Goal: Information Seeking & Learning: Find specific fact

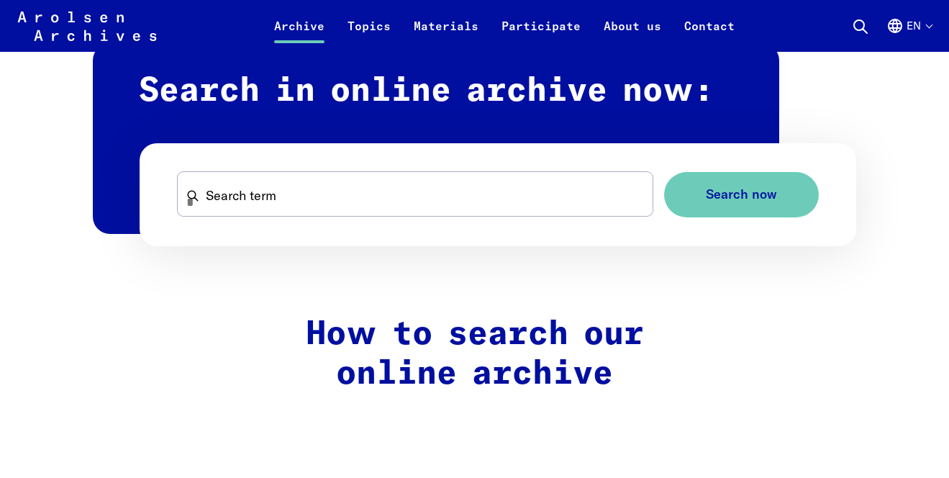
scroll to position [889, 0]
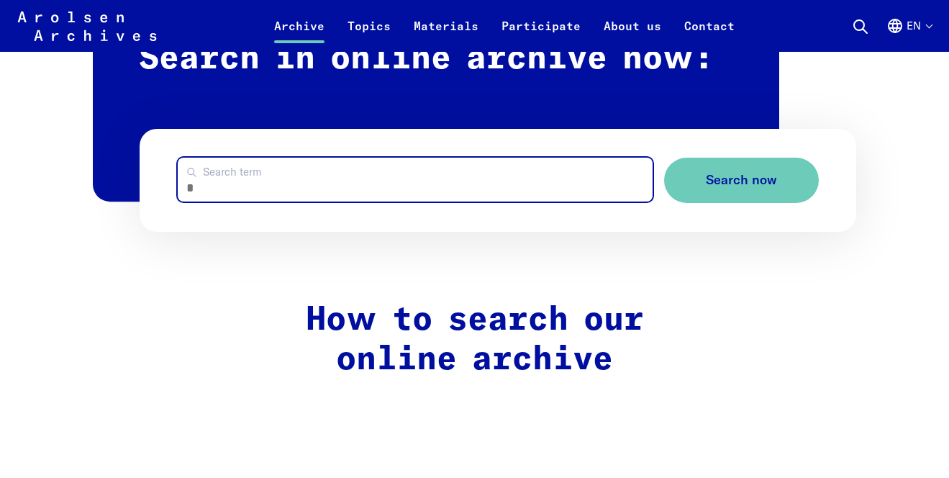
click at [286, 188] on input "Search term" at bounding box center [415, 180] width 475 height 44
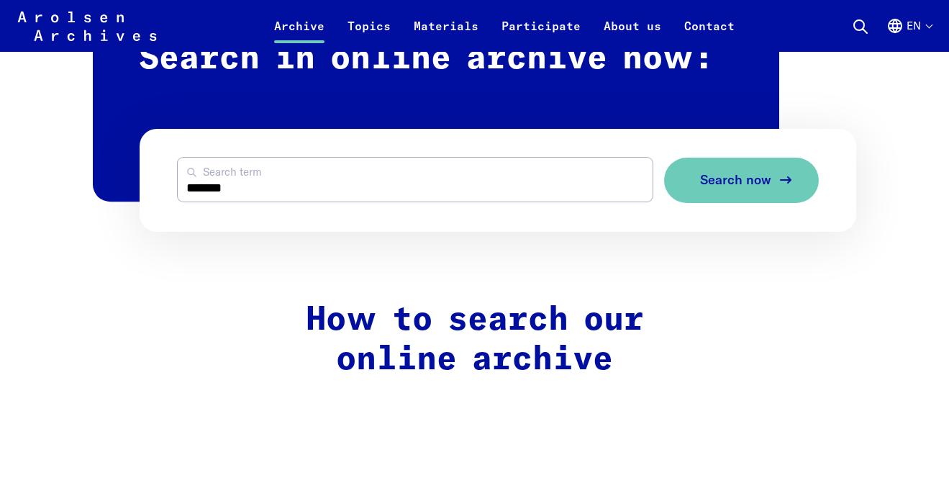
click at [735, 169] on button "Search now" at bounding box center [741, 180] width 155 height 45
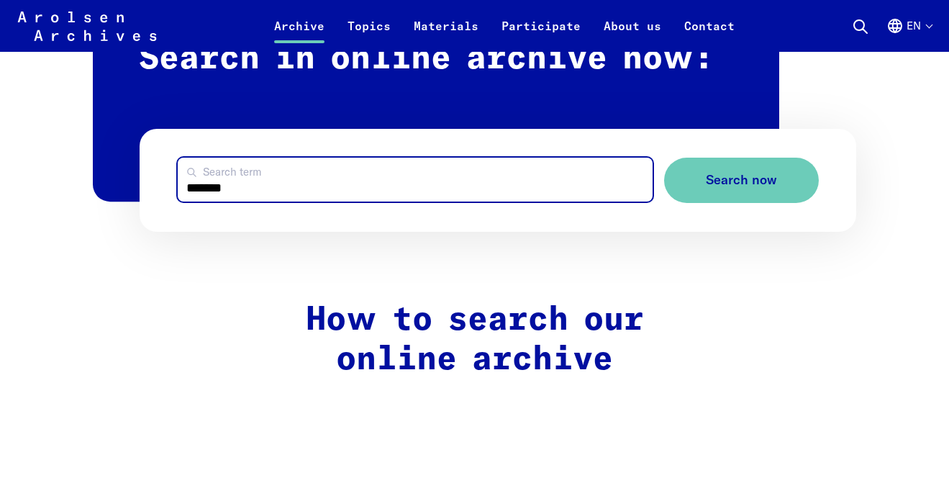
click at [308, 196] on input "*******" at bounding box center [415, 180] width 475 height 44
click at [307, 196] on input "*******" at bounding box center [415, 180] width 475 height 44
type input "*****"
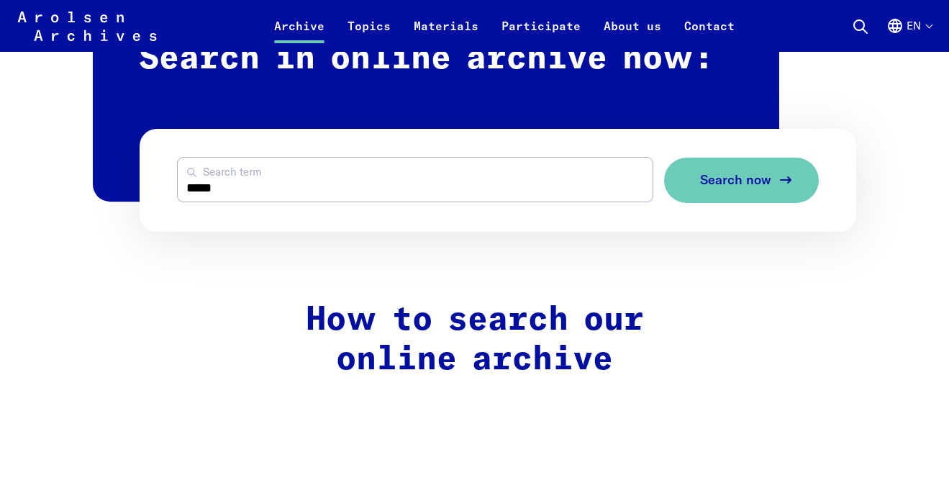
click at [687, 183] on button "Search now" at bounding box center [741, 180] width 155 height 45
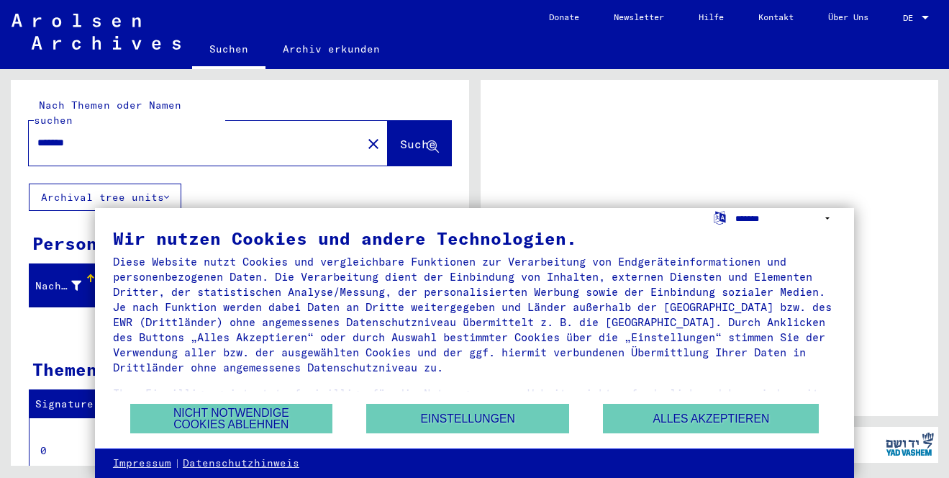
click at [830, 214] on select "**********" at bounding box center [785, 218] width 101 height 21
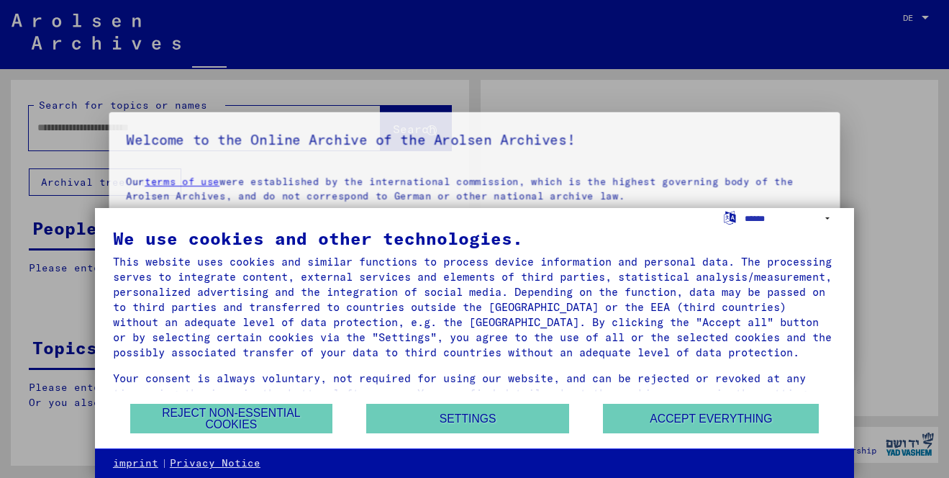
type input "*******"
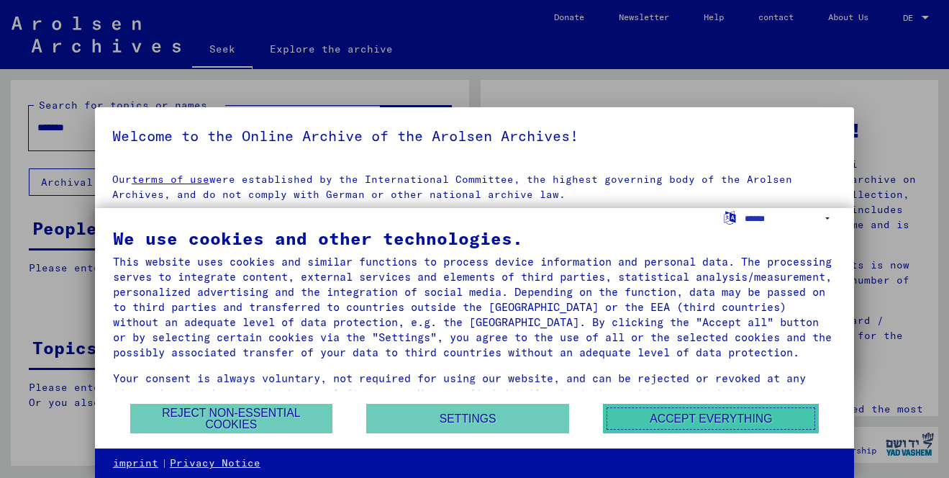
click at [644, 422] on button "Accept everything" at bounding box center [711, 418] width 216 height 29
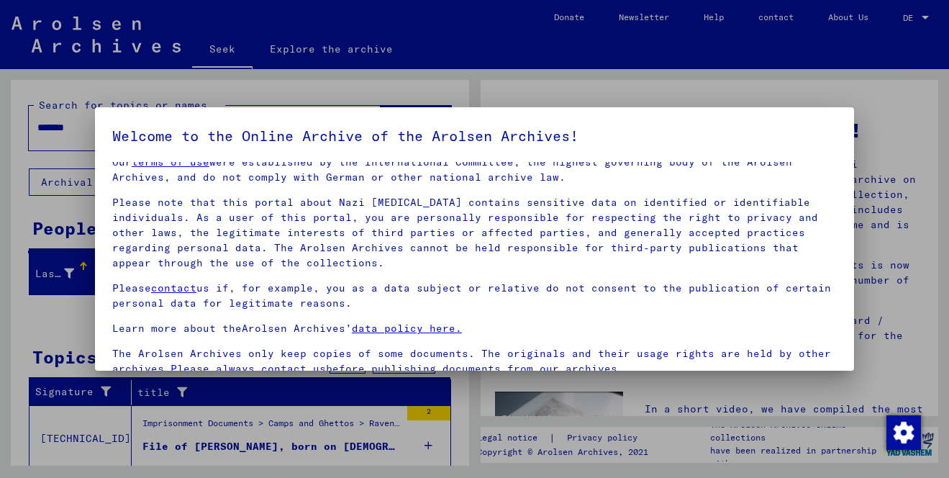
scroll to position [119, 0]
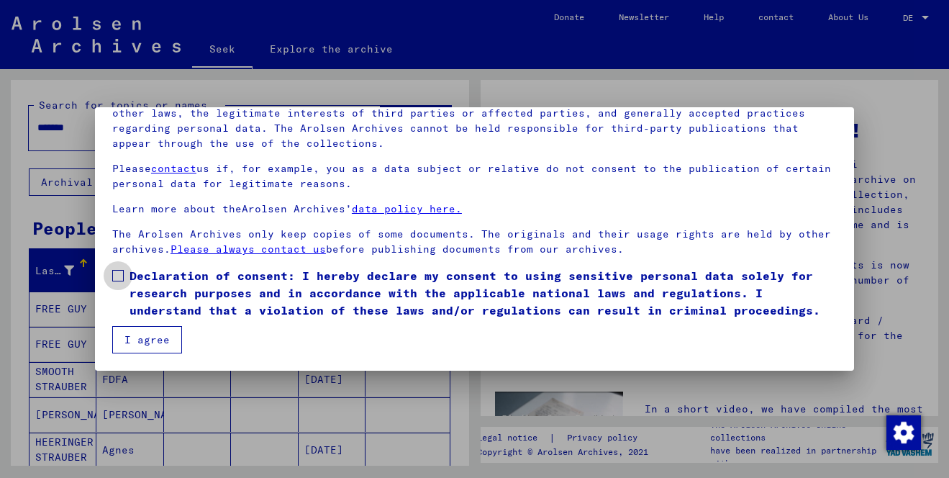
click at [119, 276] on span at bounding box center [118, 276] width 12 height 12
click at [130, 333] on font "I agree" at bounding box center [146, 339] width 45 height 13
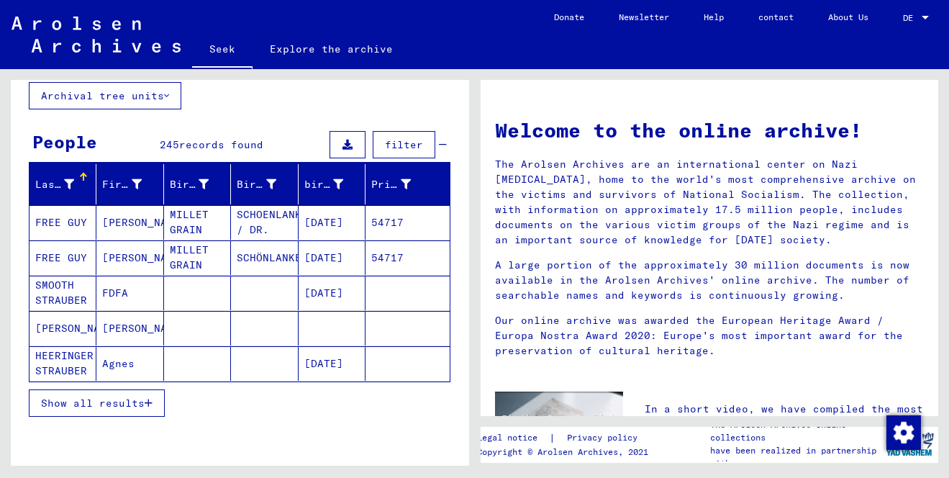
scroll to position [92, 0]
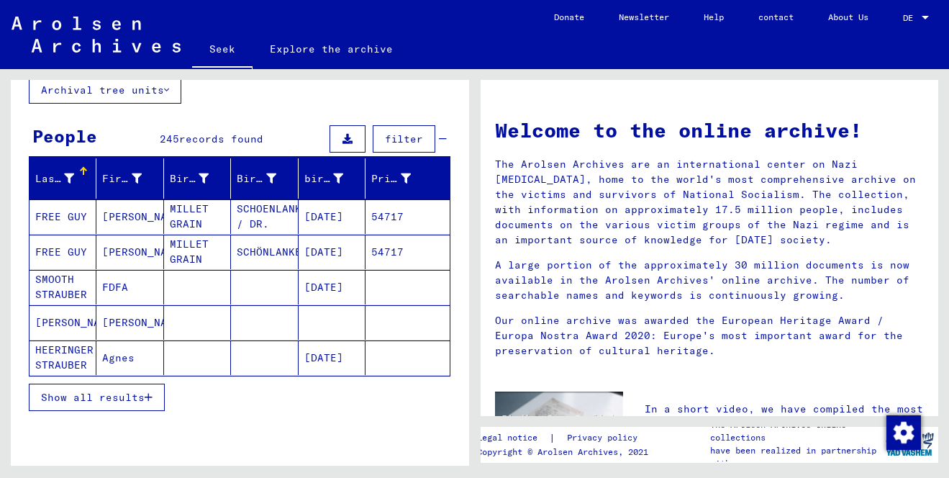
click at [69, 345] on font "HEERINGER STRAUBER" at bounding box center [64, 357] width 58 height 28
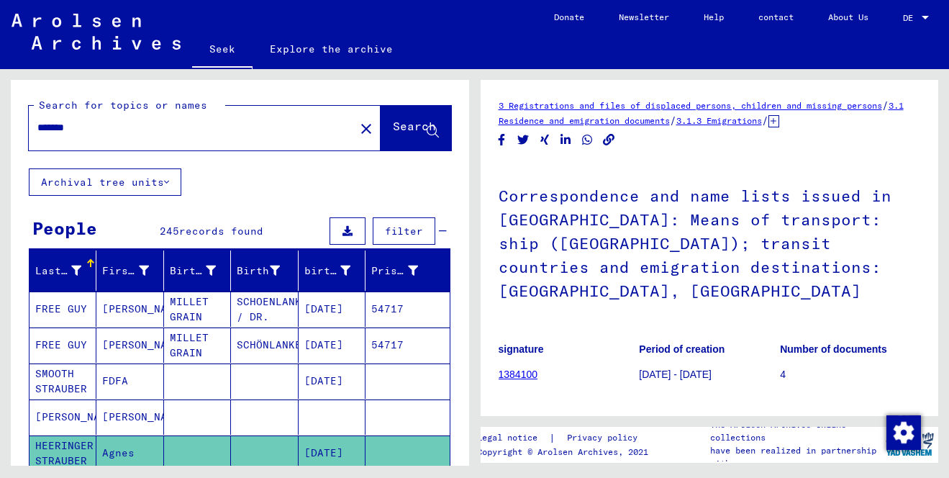
click at [410, 222] on button "filter" at bounding box center [404, 230] width 63 height 27
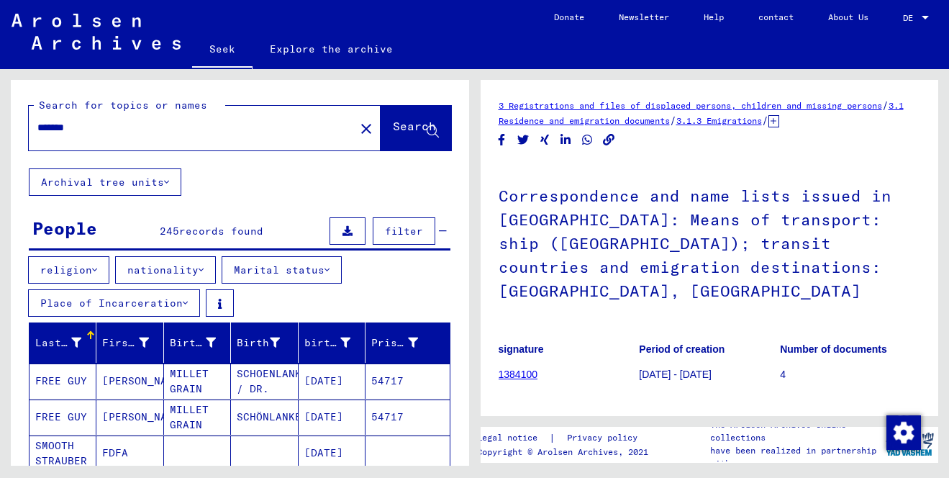
click at [99, 273] on button "religion" at bounding box center [68, 269] width 81 height 27
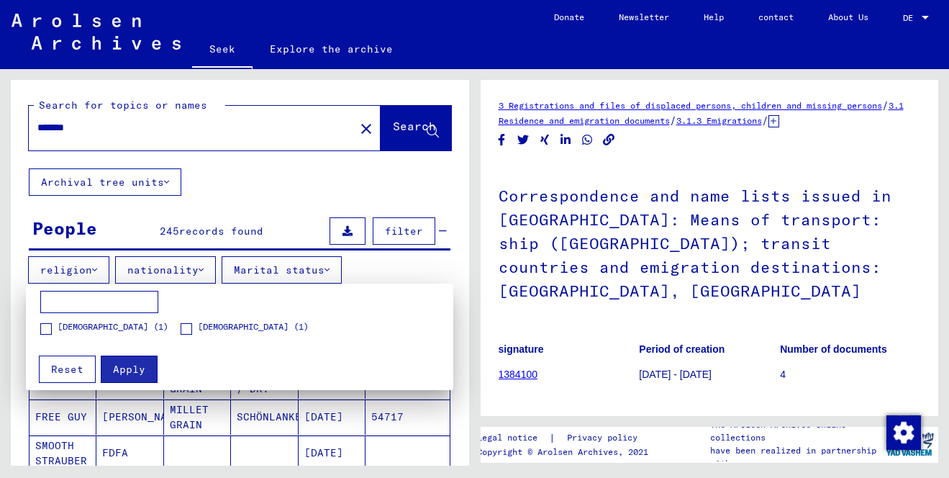
click at [213, 188] on div at bounding box center [474, 239] width 949 height 478
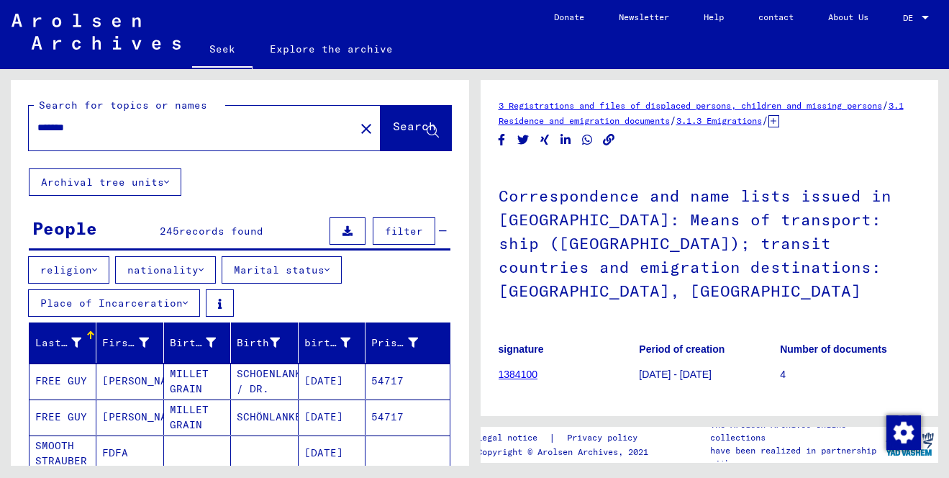
click at [186, 265] on font "nationality" at bounding box center [162, 269] width 71 height 13
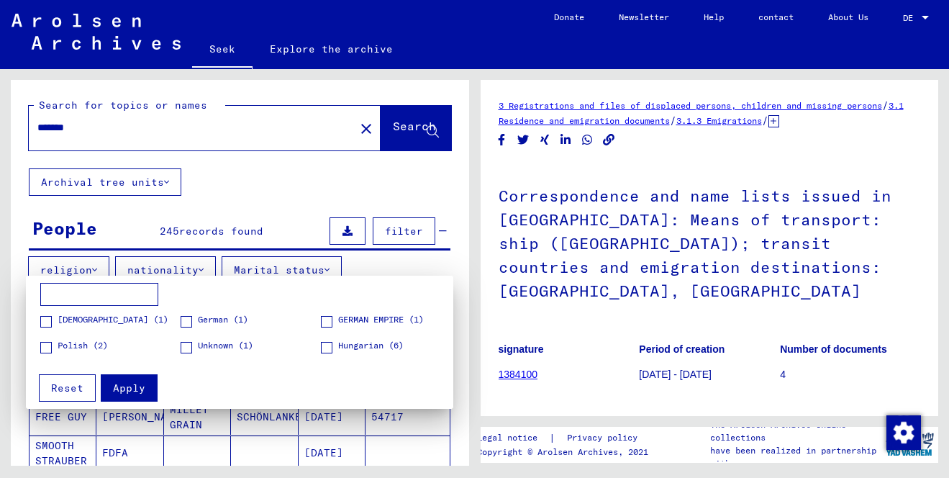
click at [260, 184] on div at bounding box center [474, 239] width 949 height 478
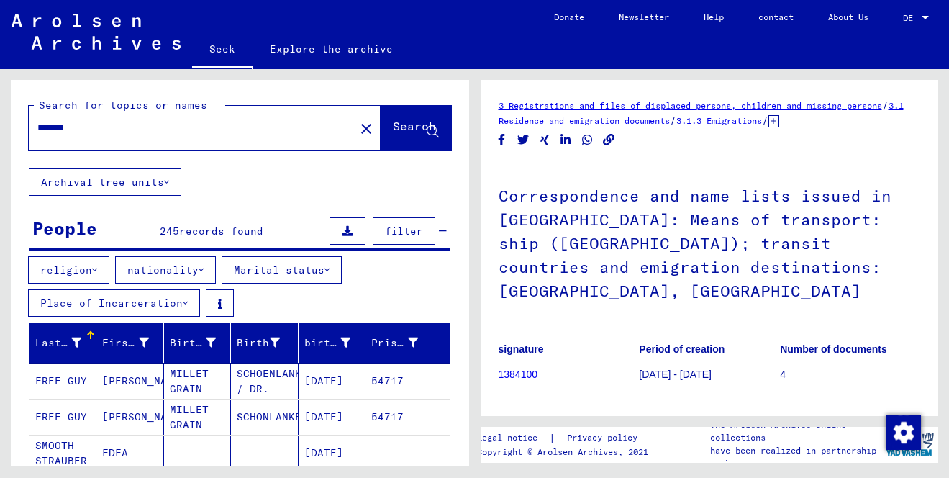
click at [282, 299] on div "religion nationality Marital status Place of Incarceration" at bounding box center [240, 289] width 458 height 66
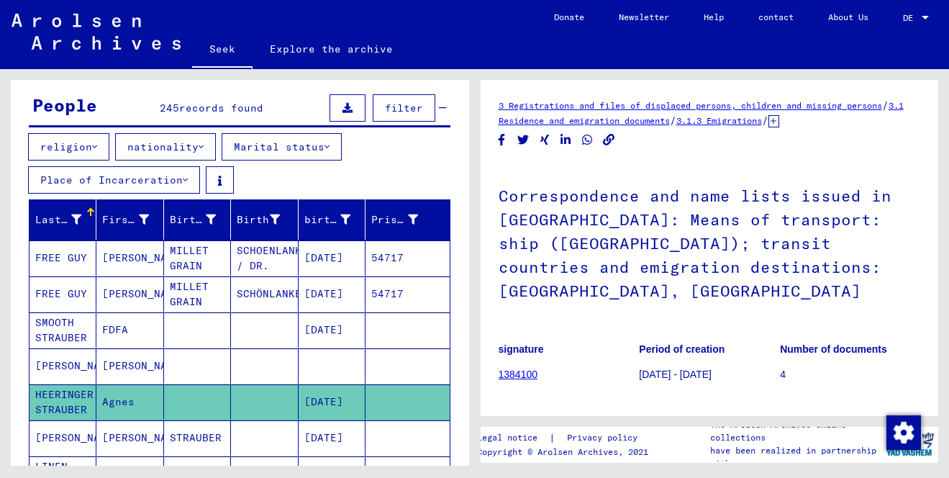
scroll to position [230, 0]
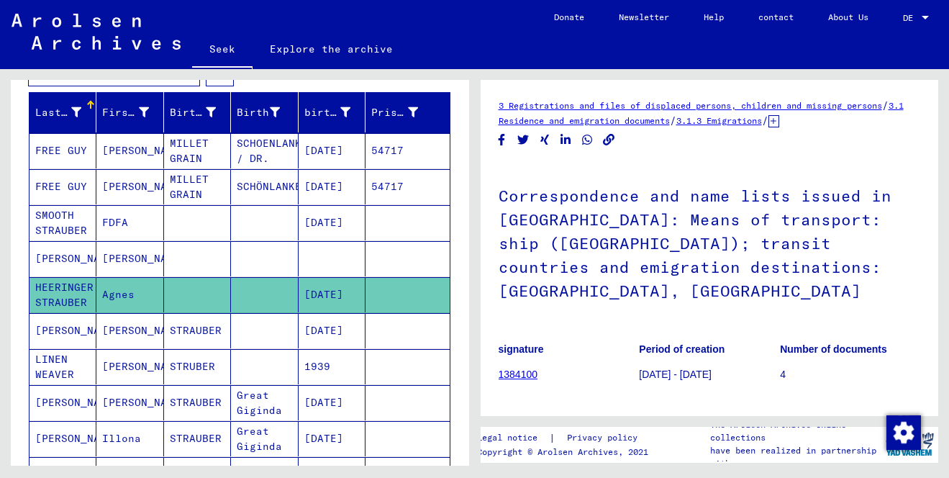
click at [64, 224] on font "SMOOTH STRAUBER" at bounding box center [61, 223] width 52 height 28
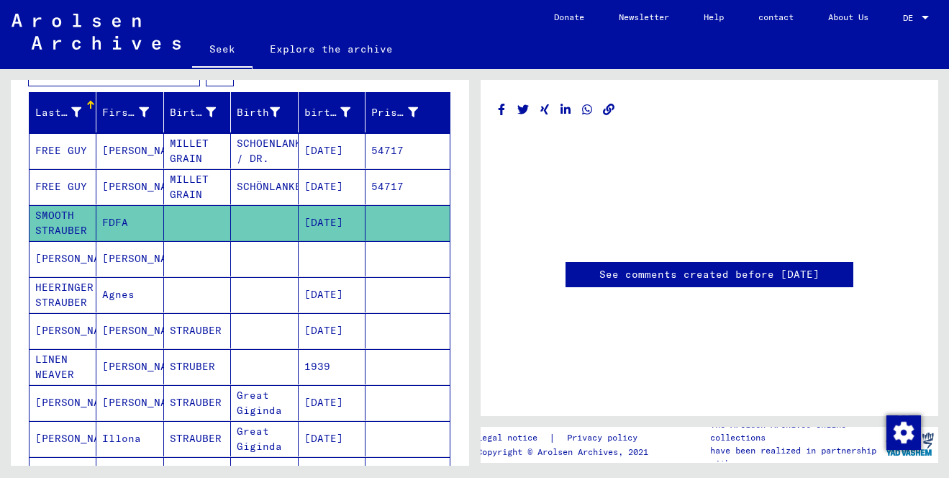
scroll to position [376, 0]
click at [75, 265] on font "[PERSON_NAME]" at bounding box center [77, 258] width 84 height 13
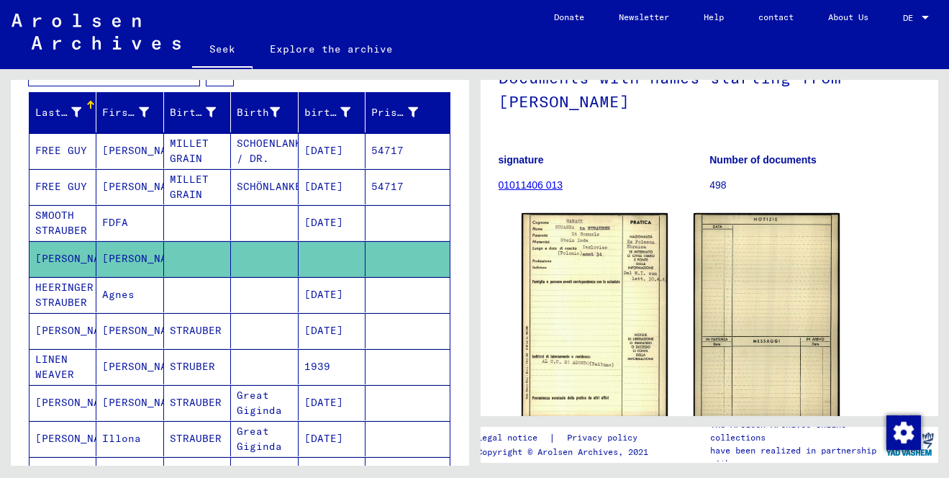
scroll to position [114, 0]
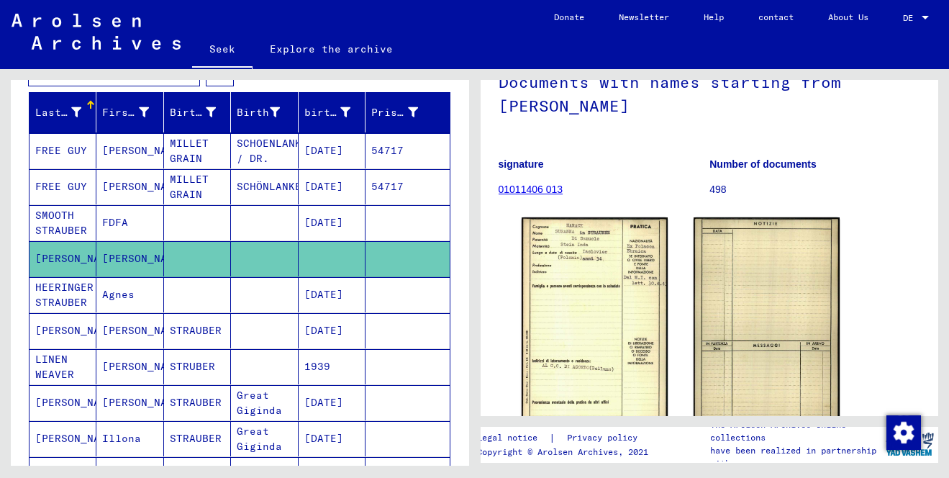
click at [73, 299] on font "HEERINGER STRAUBER" at bounding box center [64, 295] width 58 height 28
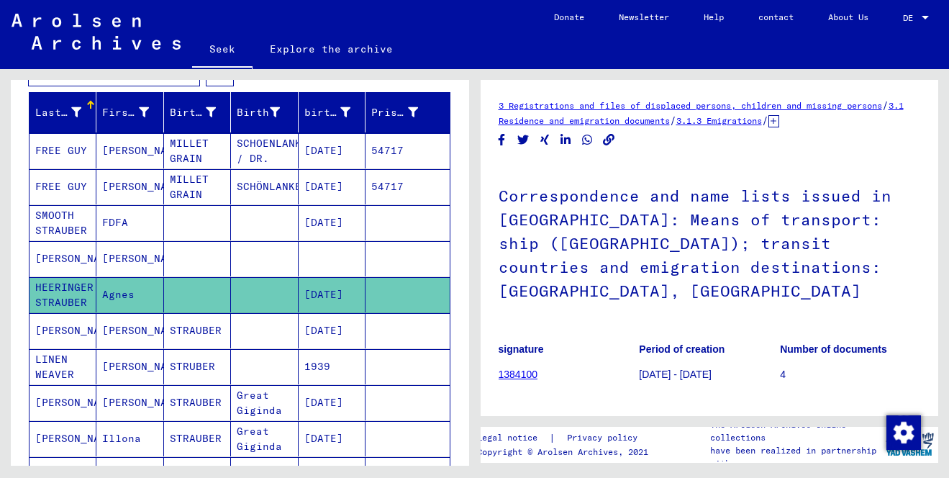
click at [88, 337] on font "[PERSON_NAME]" at bounding box center [77, 330] width 84 height 15
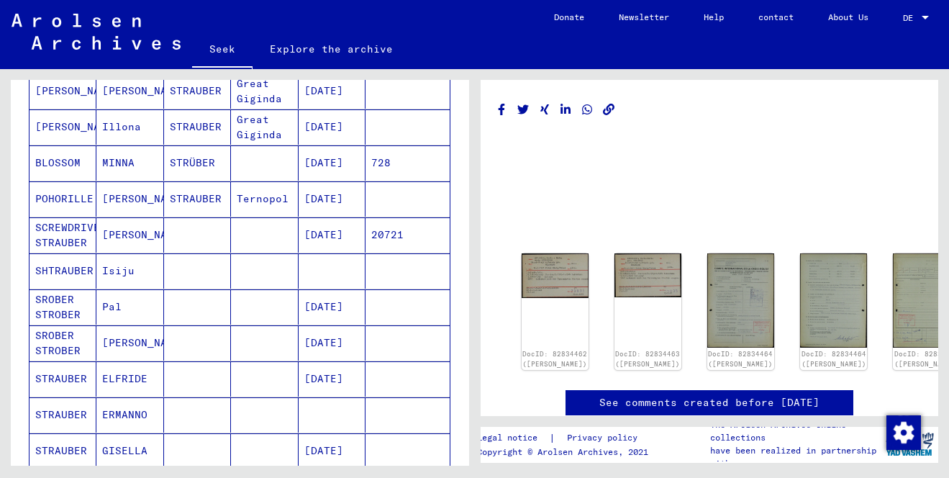
scroll to position [543, 0]
click at [63, 296] on font "SROBER STROBER" at bounding box center [57, 305] width 45 height 28
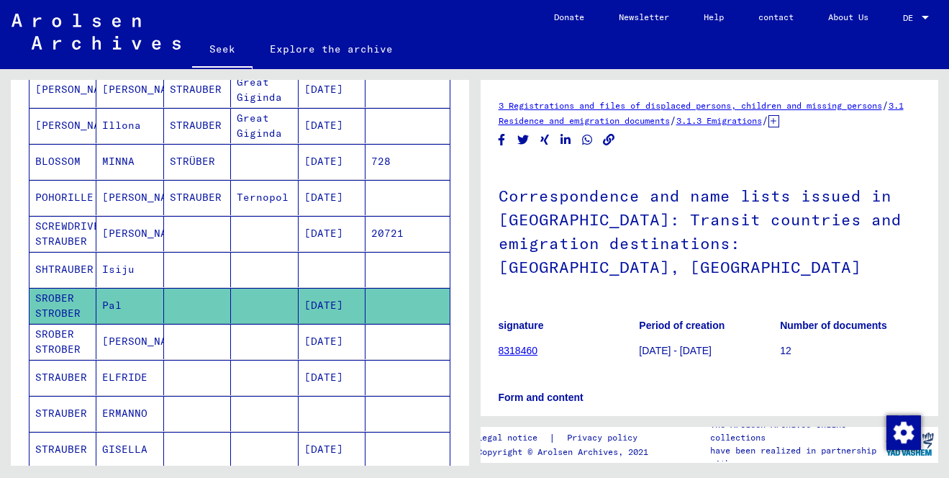
click at [63, 343] on font "SROBER STROBER" at bounding box center [57, 341] width 45 height 28
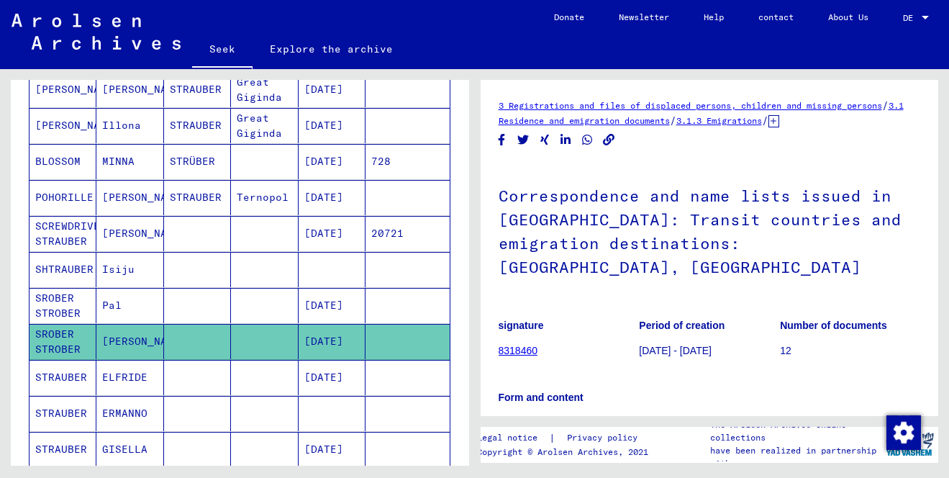
click at [65, 349] on font "SROBER STROBER" at bounding box center [57, 341] width 45 height 28
click at [63, 373] on font "STRAUBER" at bounding box center [61, 377] width 52 height 13
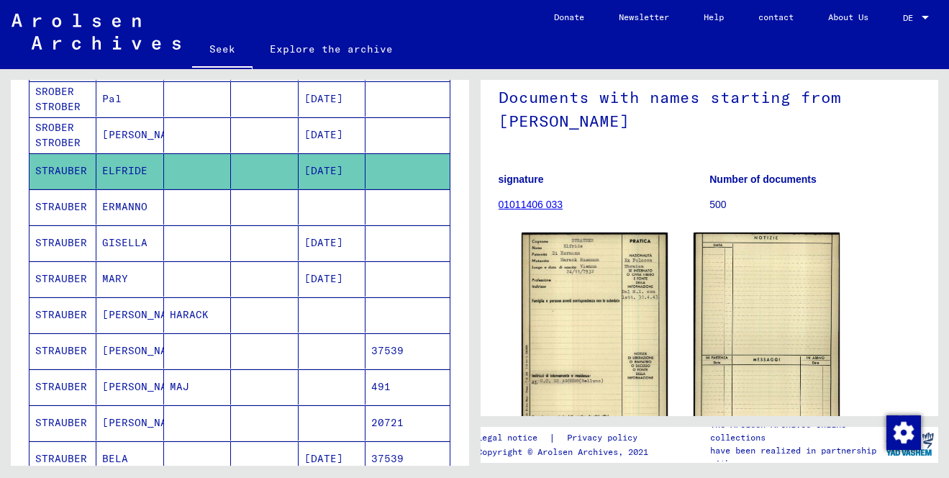
scroll to position [96, 0]
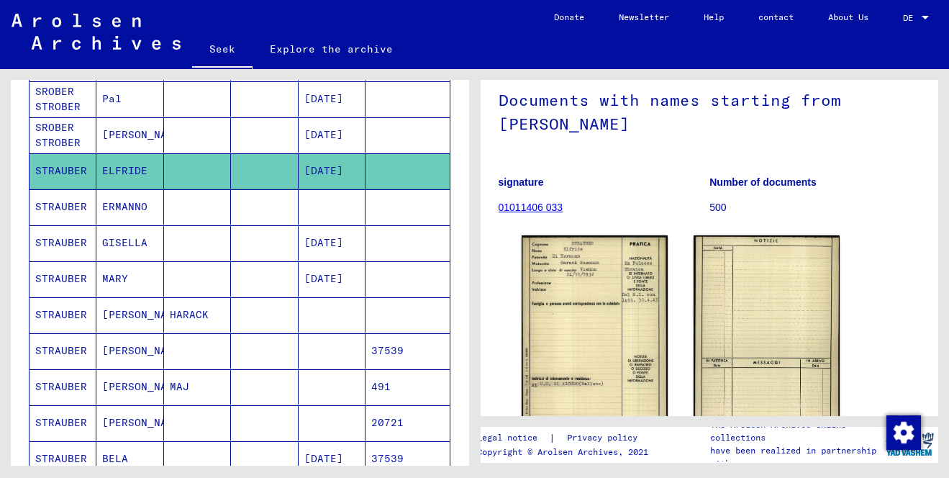
click at [65, 216] on mat-cell "STRAUBER" at bounding box center [62, 206] width 67 height 35
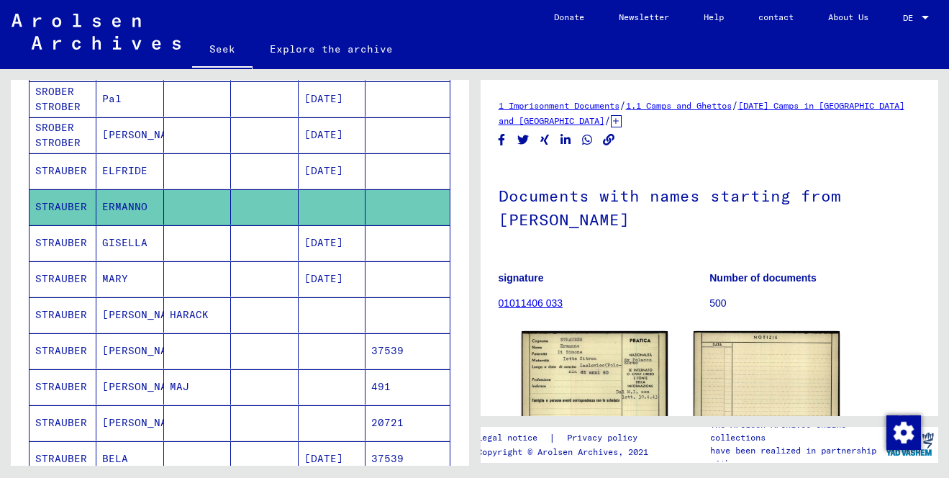
click at [63, 245] on font "STRAUBER" at bounding box center [61, 242] width 52 height 13
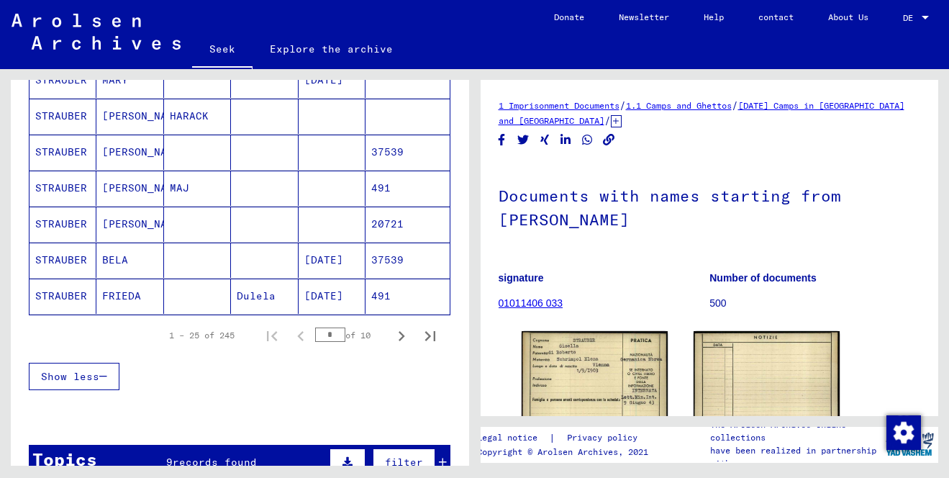
scroll to position [978, 0]
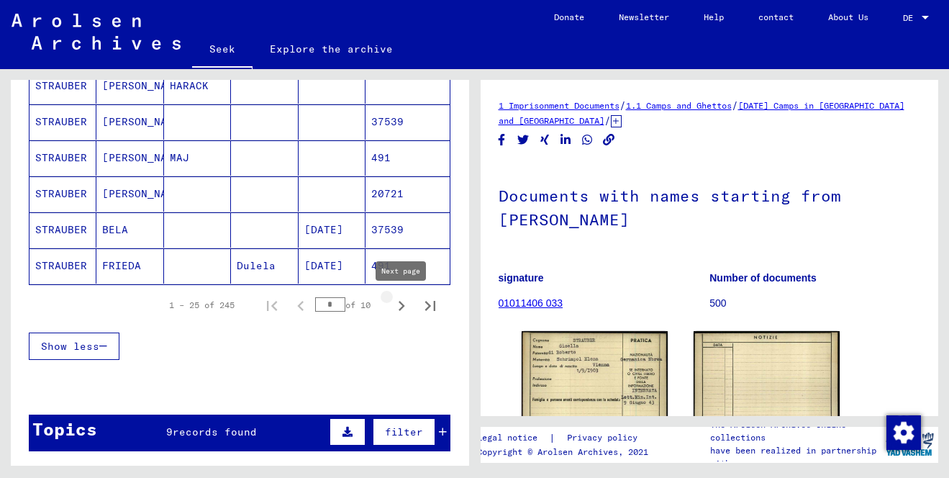
click at [402, 307] on icon "Next page" at bounding box center [402, 306] width 6 height 10
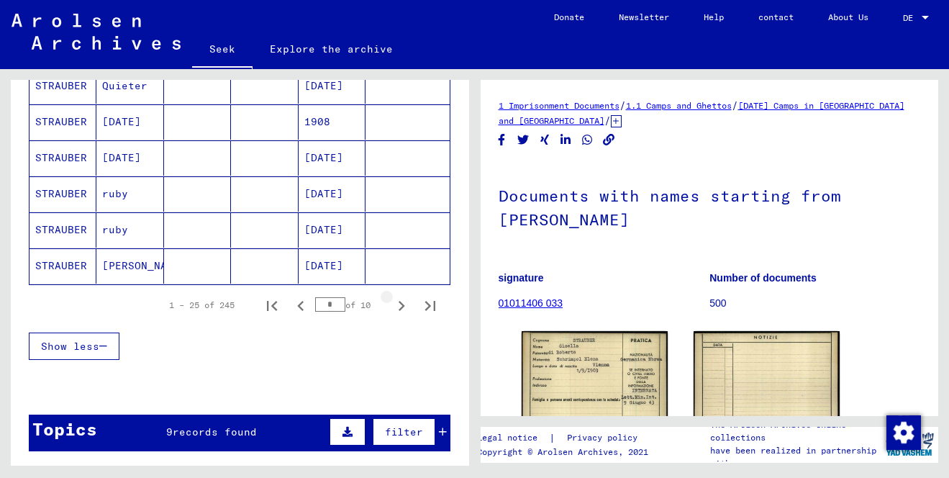
click at [402, 307] on icon "Next page" at bounding box center [402, 306] width 6 height 10
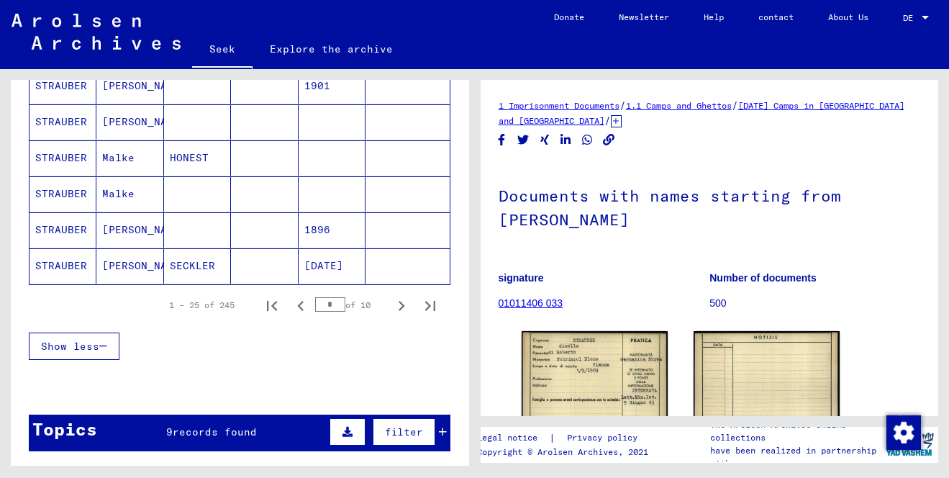
click at [402, 307] on icon "Next page" at bounding box center [402, 306] width 6 height 10
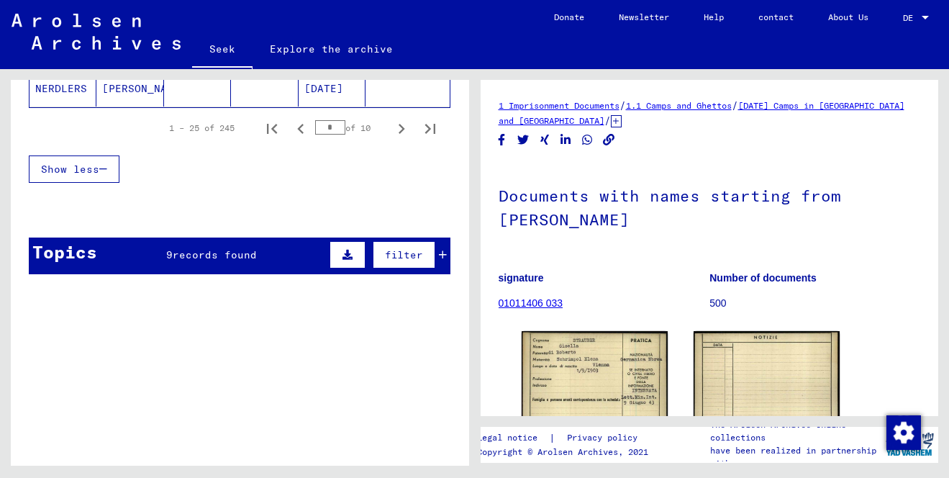
scroll to position [1001, 0]
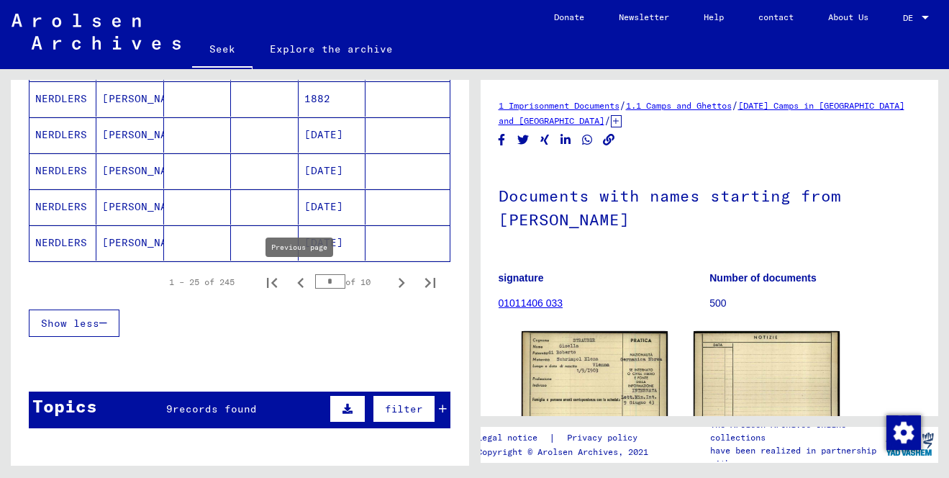
click at [304, 283] on icon "Previous page" at bounding box center [301, 283] width 20 height 20
type input "*"
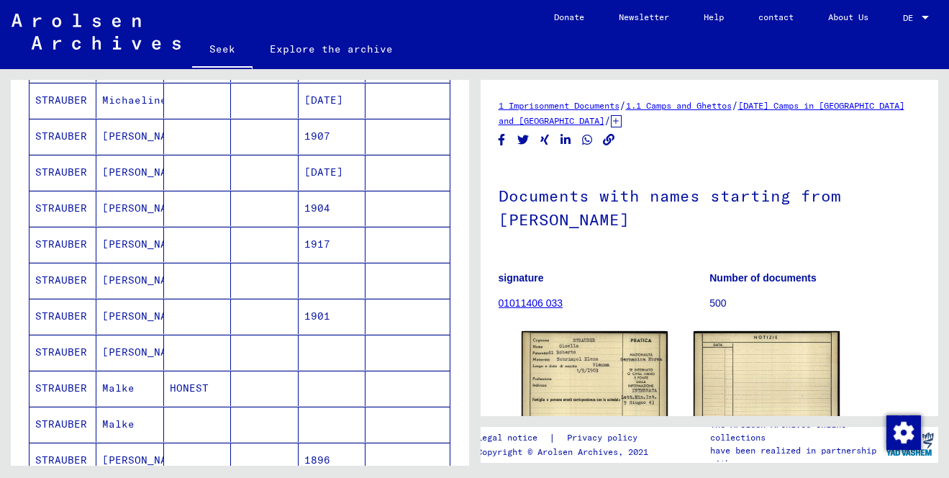
scroll to position [747, 0]
click at [60, 282] on font "STRAUBER" at bounding box center [61, 280] width 52 height 13
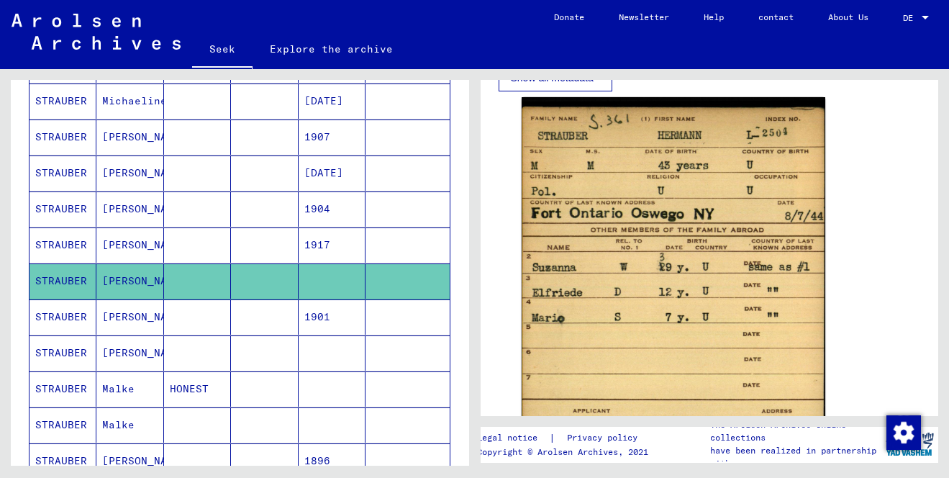
scroll to position [860, 0]
click at [45, 316] on font "STRAUBER" at bounding box center [61, 316] width 52 height 13
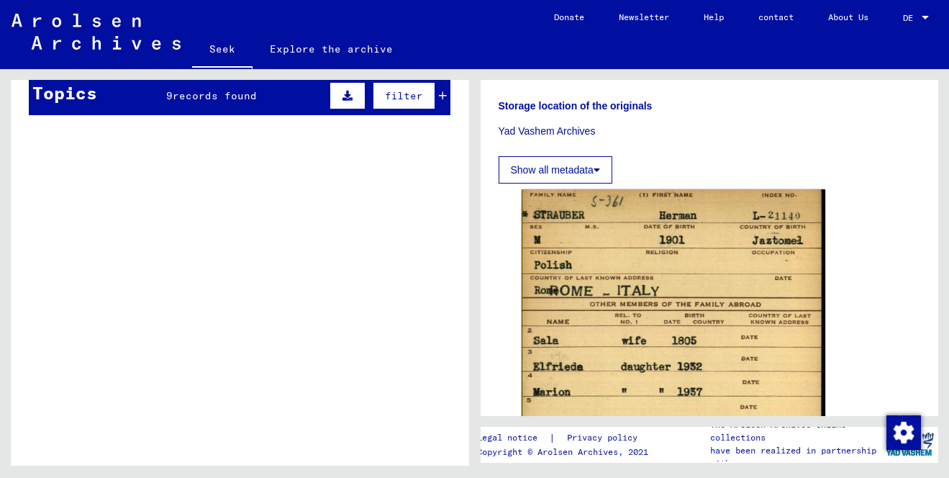
scroll to position [1314, 0]
click at [447, 101] on div "Topics 9 records found filter" at bounding box center [240, 97] width 422 height 37
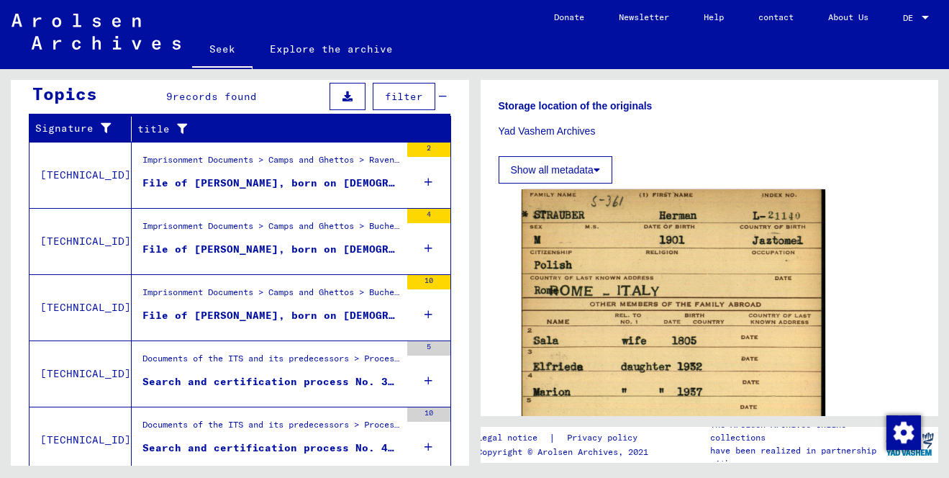
click at [188, 194] on figure "File of [PERSON_NAME], born on [DEMOGRAPHIC_DATA]" at bounding box center [271, 187] width 258 height 22
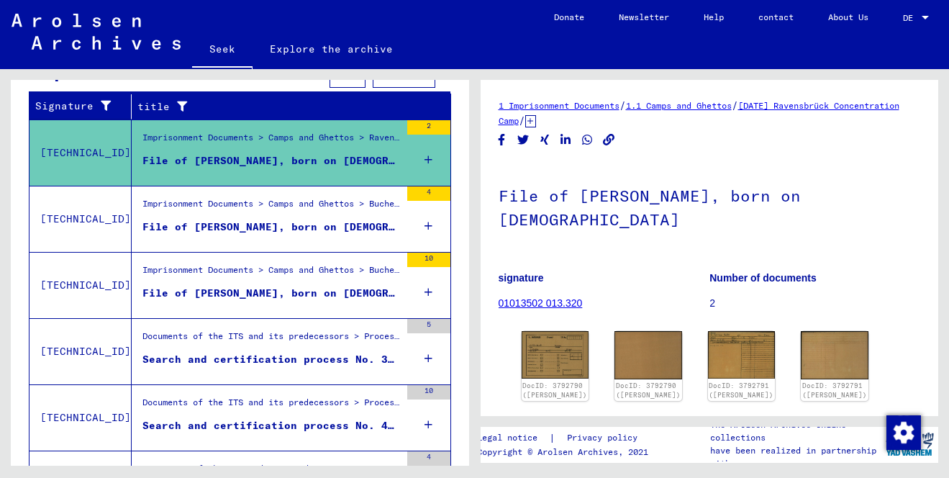
scroll to position [314, 0]
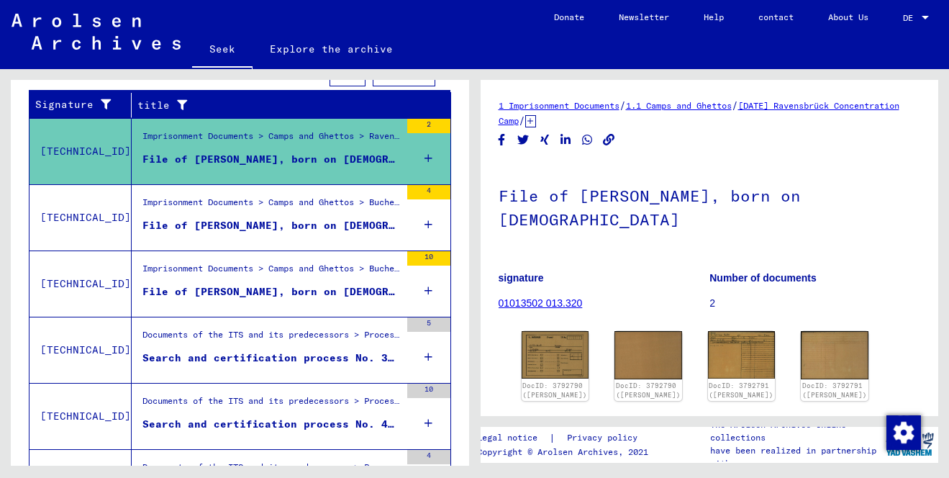
click at [253, 223] on font "File of [PERSON_NAME], born on [DEMOGRAPHIC_DATA]" at bounding box center [300, 225] width 317 height 13
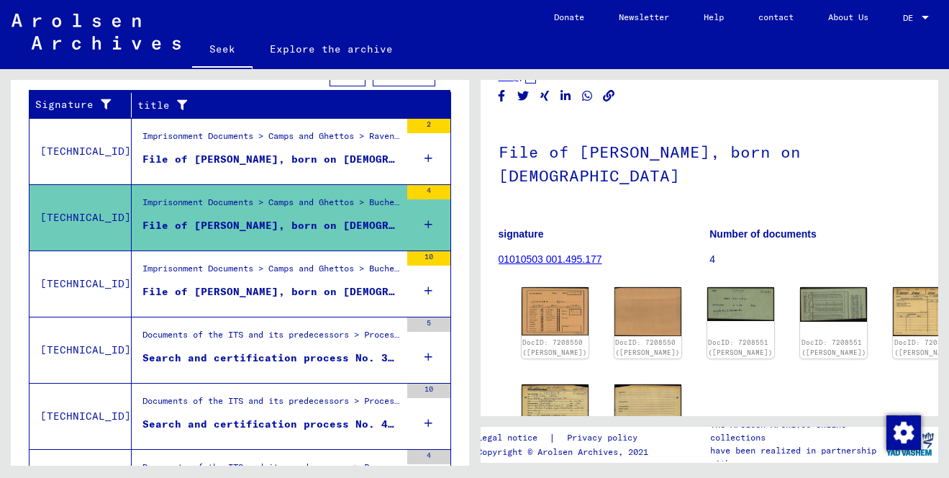
scroll to position [68, 0]
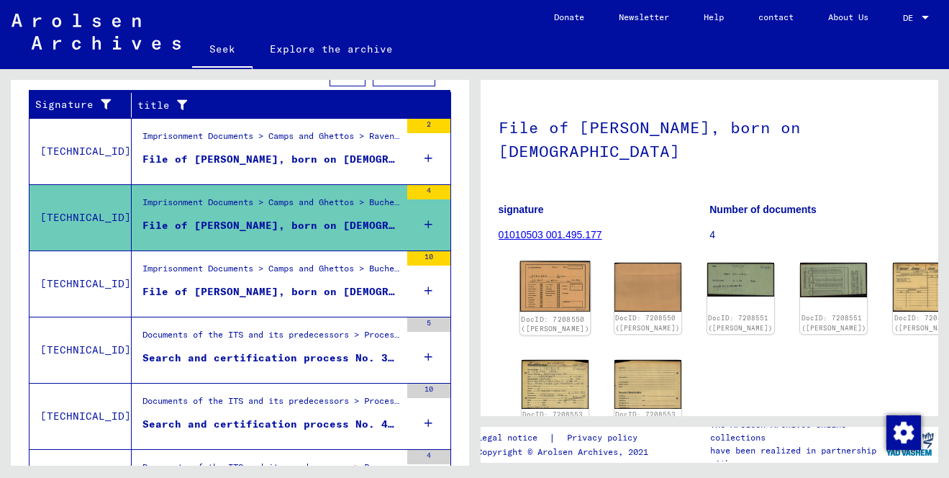
click at [550, 261] on img at bounding box center [554, 286] width 71 height 51
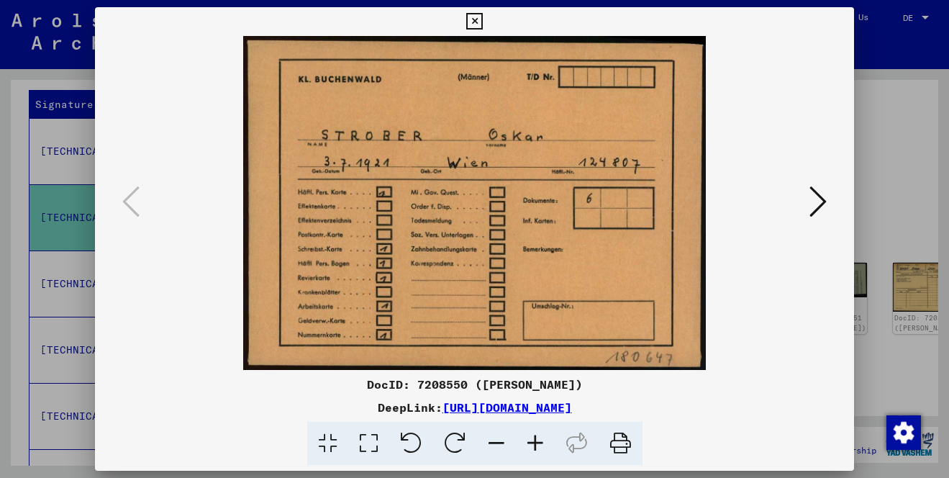
click at [901, 170] on div at bounding box center [474, 239] width 949 height 478
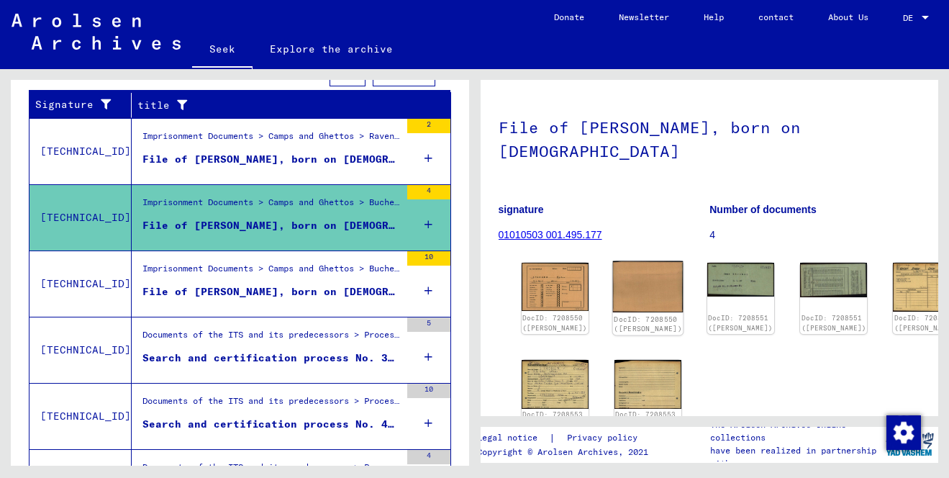
click at [613, 261] on img at bounding box center [647, 287] width 71 height 52
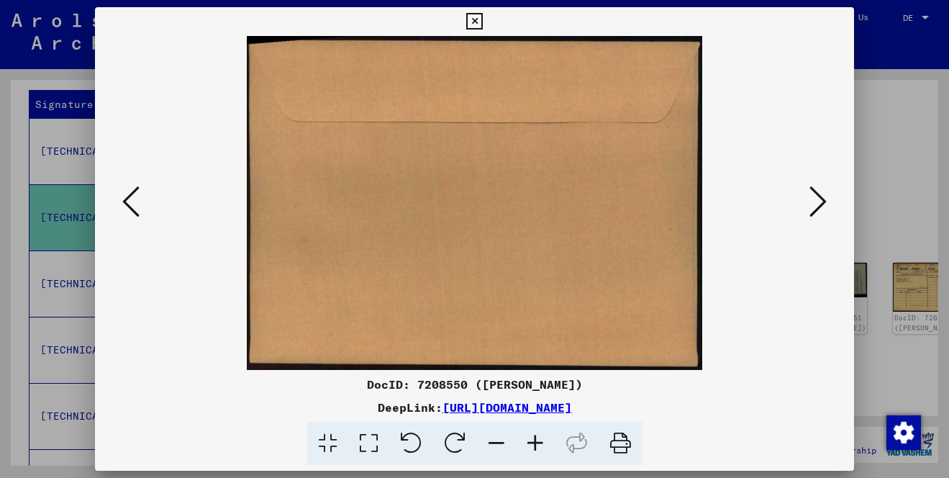
click at [916, 135] on div at bounding box center [474, 239] width 949 height 478
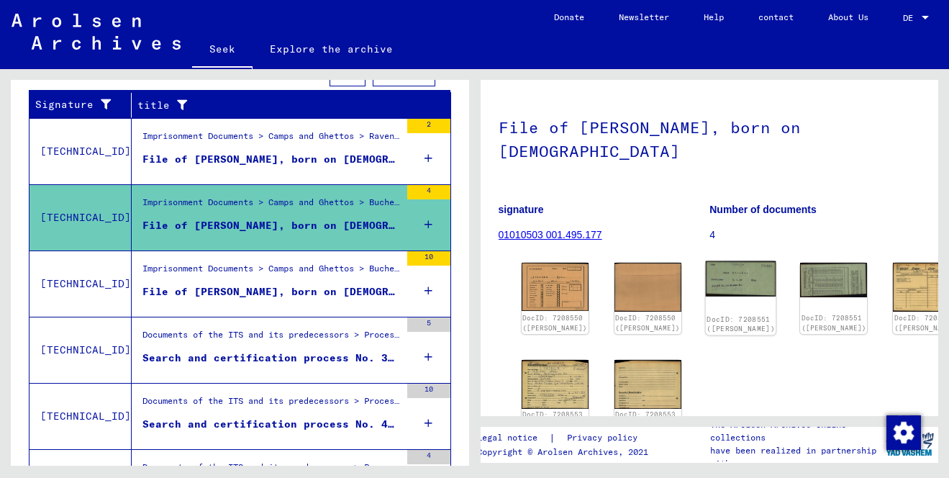
click at [706, 261] on img at bounding box center [741, 278] width 71 height 35
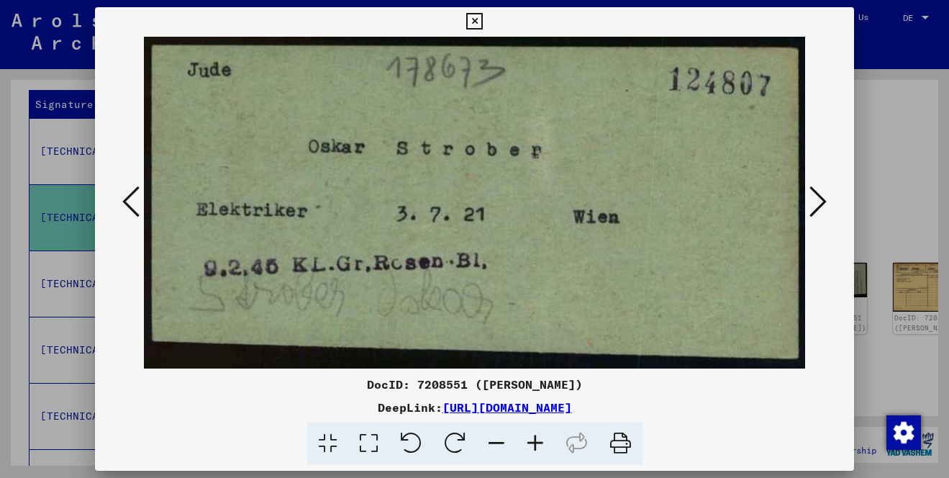
click at [892, 155] on div at bounding box center [474, 239] width 949 height 478
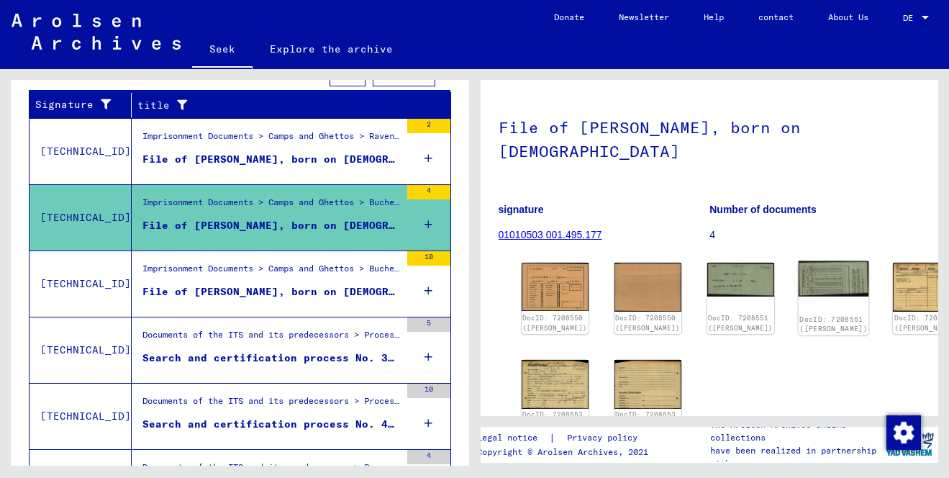
click at [799, 261] on img at bounding box center [834, 279] width 71 height 36
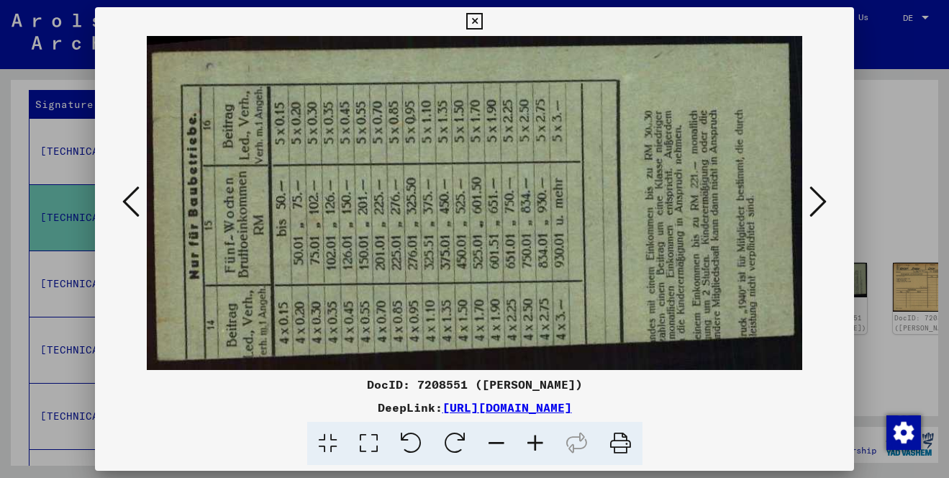
click at [899, 176] on div at bounding box center [474, 239] width 949 height 478
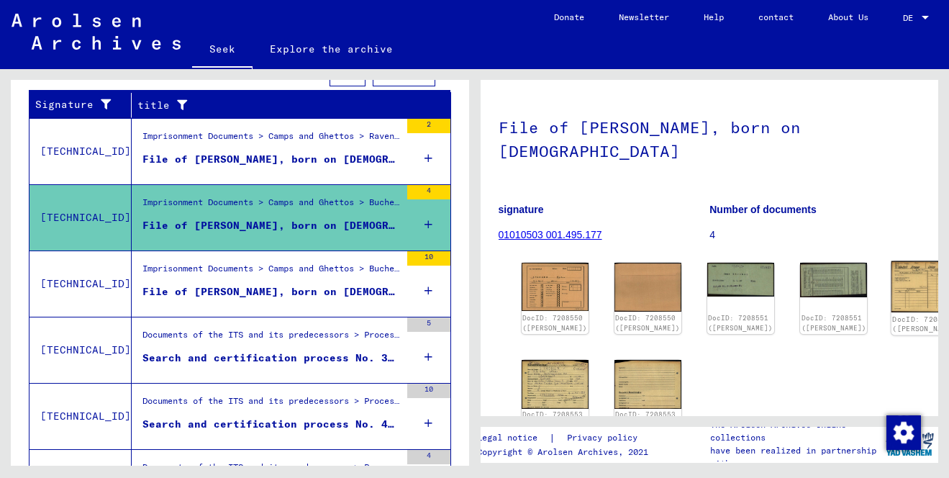
click at [891, 261] on img at bounding box center [926, 287] width 71 height 52
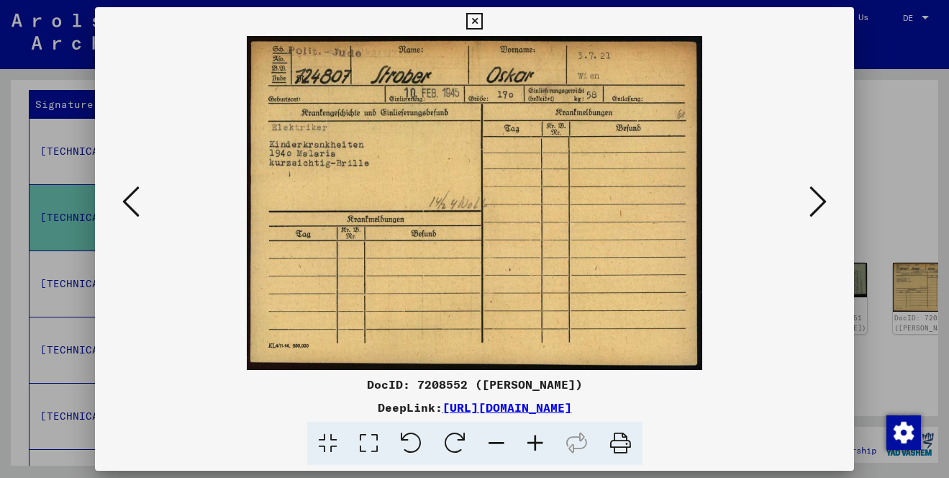
click at [893, 186] on div at bounding box center [474, 239] width 949 height 478
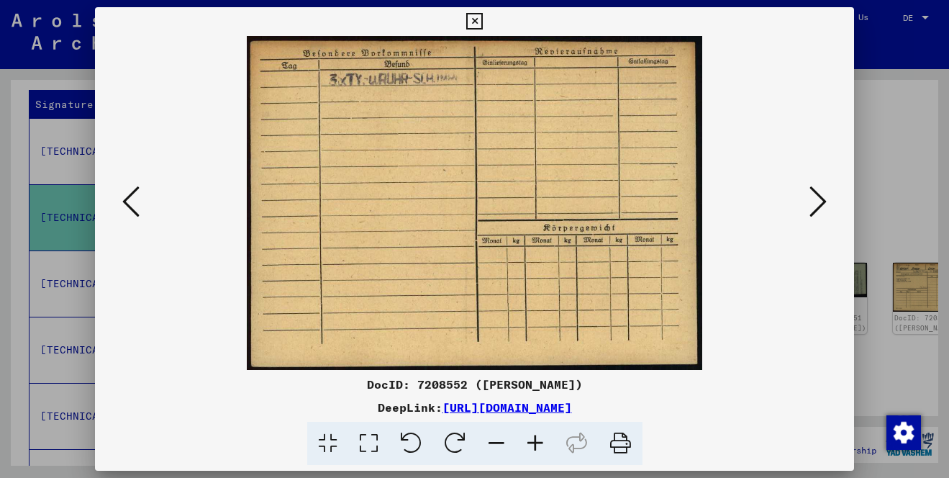
click at [880, 168] on div at bounding box center [474, 239] width 949 height 478
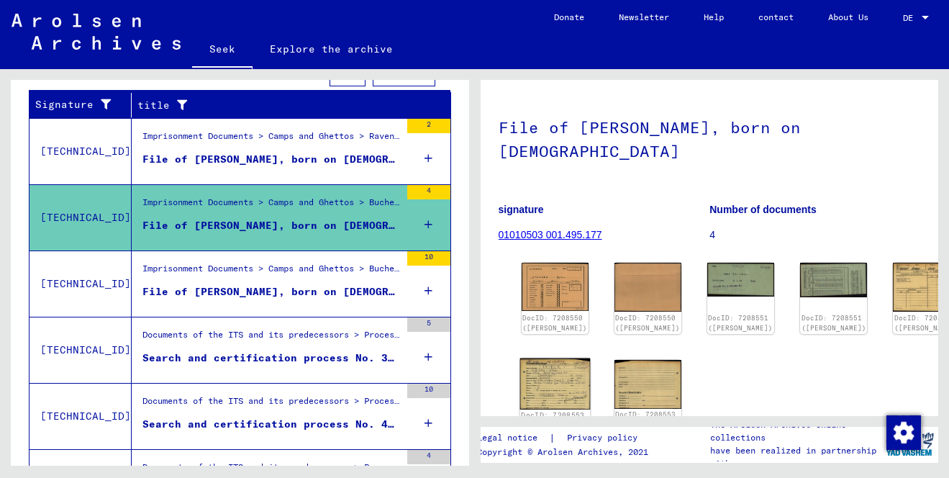
click at [537, 358] on img at bounding box center [554, 383] width 71 height 51
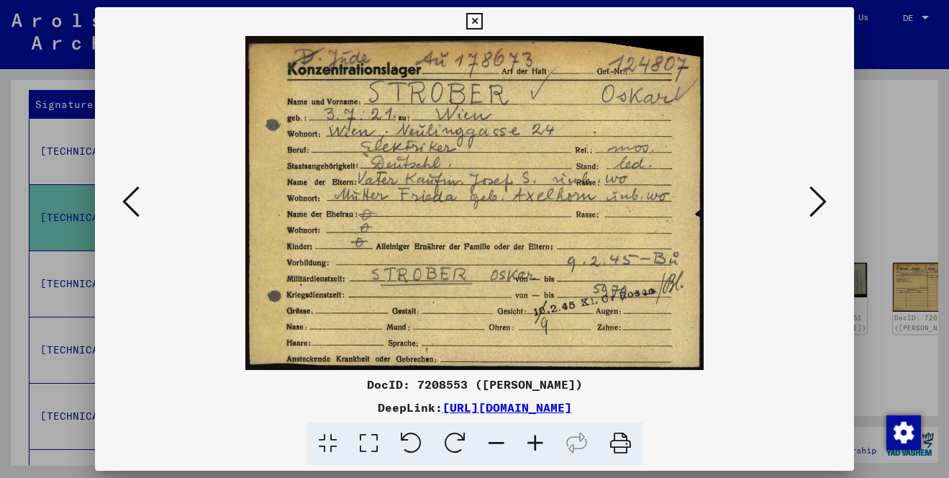
click at [904, 179] on div at bounding box center [474, 239] width 949 height 478
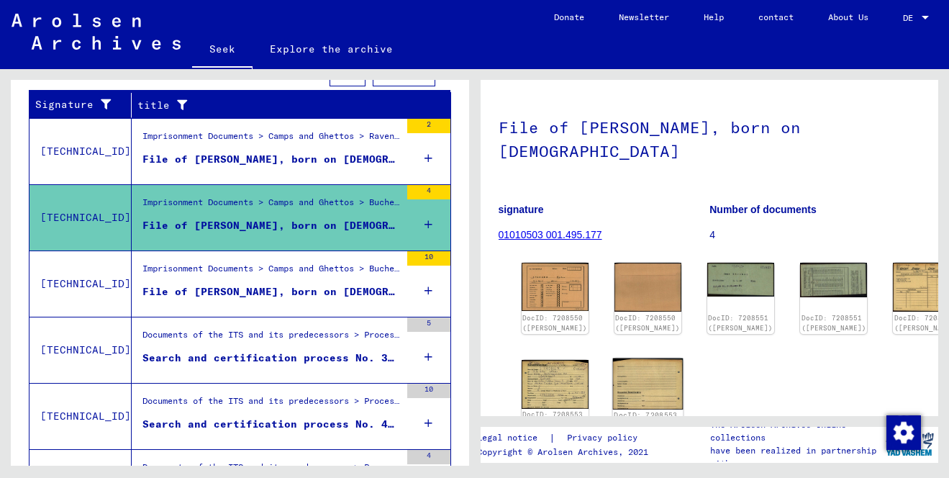
click at [612, 358] on img at bounding box center [647, 383] width 71 height 51
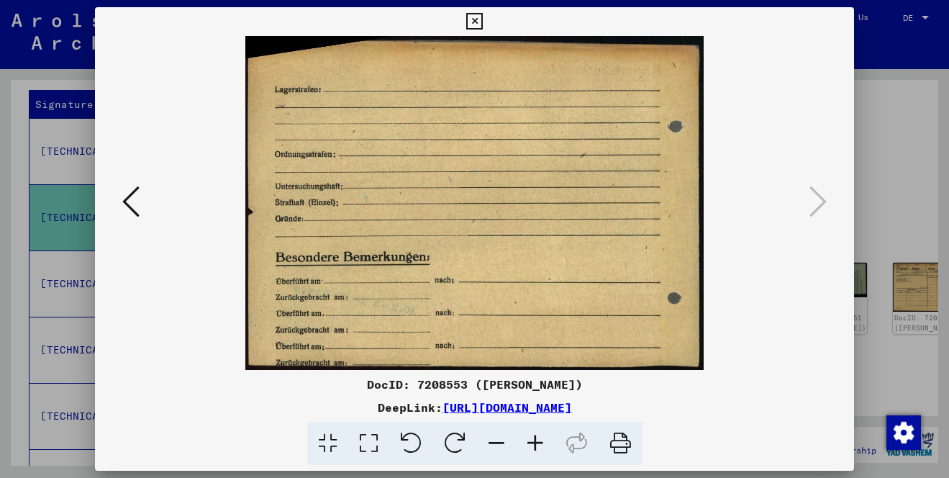
click at [910, 198] on div at bounding box center [474, 239] width 949 height 478
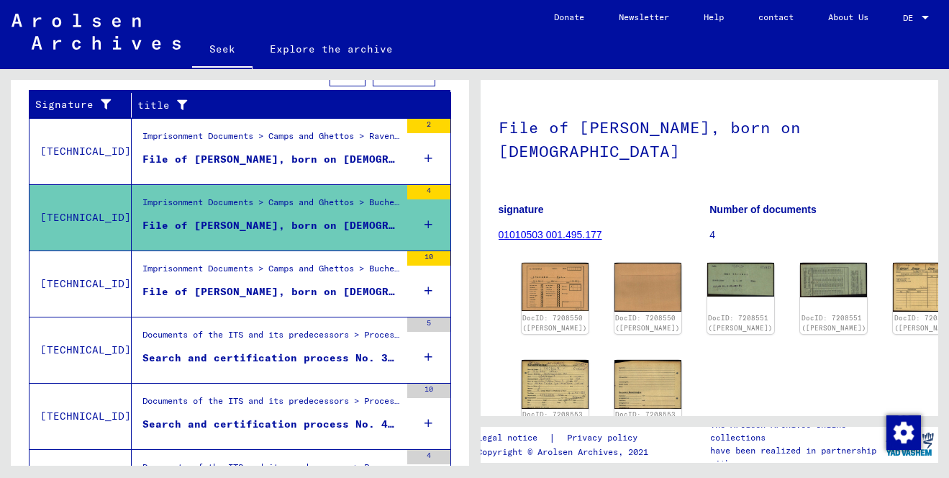
click at [308, 155] on font "File of [PERSON_NAME], born on [DEMOGRAPHIC_DATA]" at bounding box center [300, 159] width 317 height 13
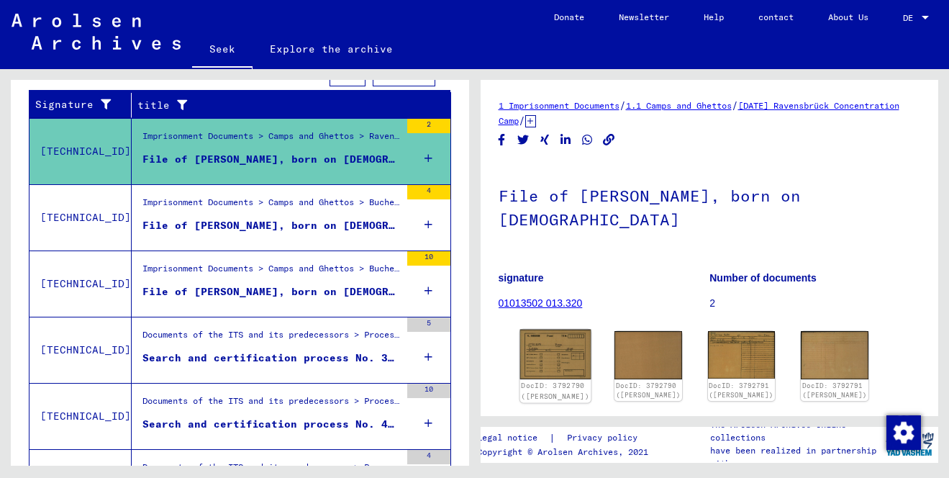
click at [565, 330] on img at bounding box center [554, 355] width 71 height 50
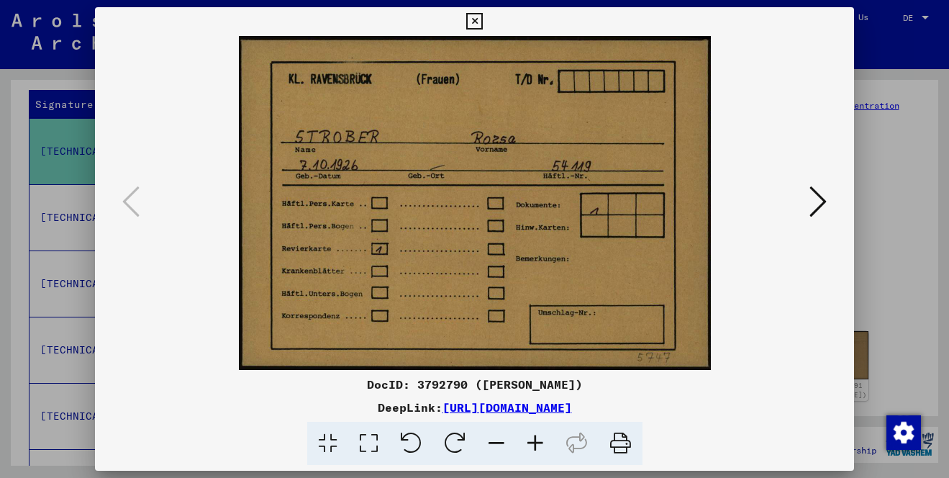
click at [822, 201] on icon at bounding box center [817, 201] width 17 height 35
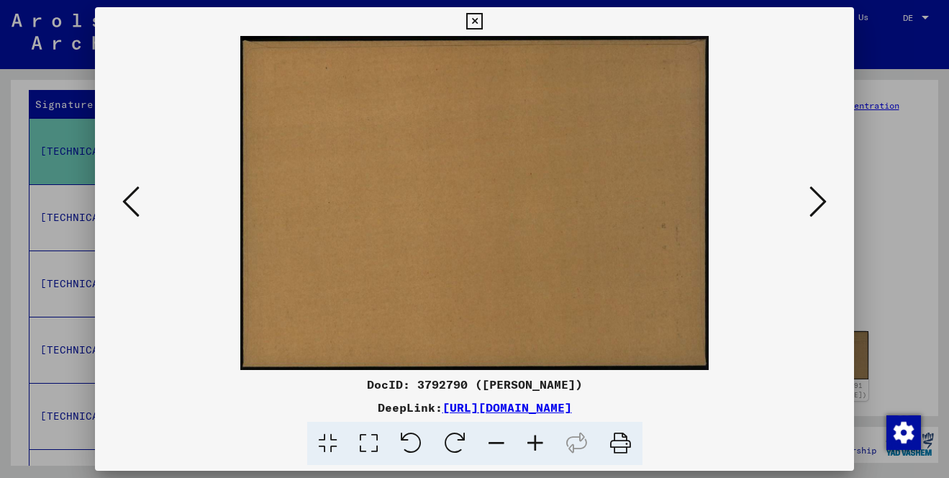
click at [822, 201] on icon at bounding box center [817, 201] width 17 height 35
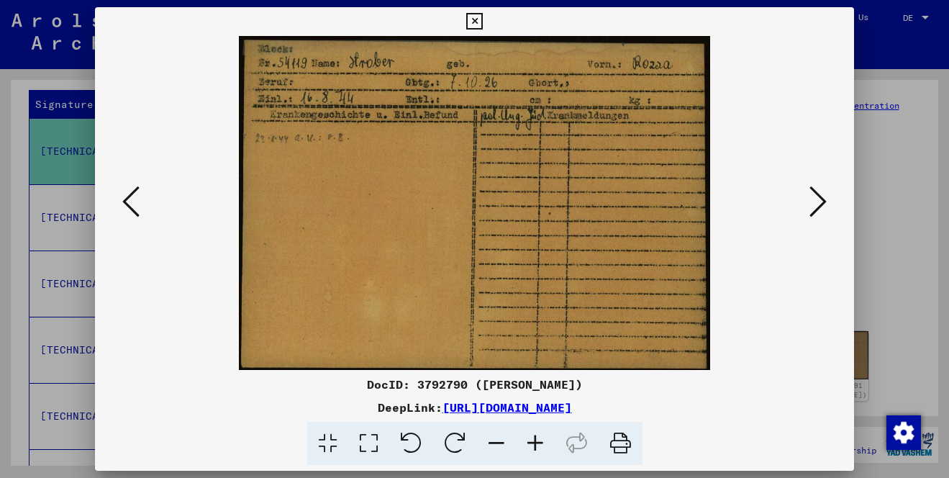
click at [822, 203] on icon at bounding box center [817, 201] width 17 height 35
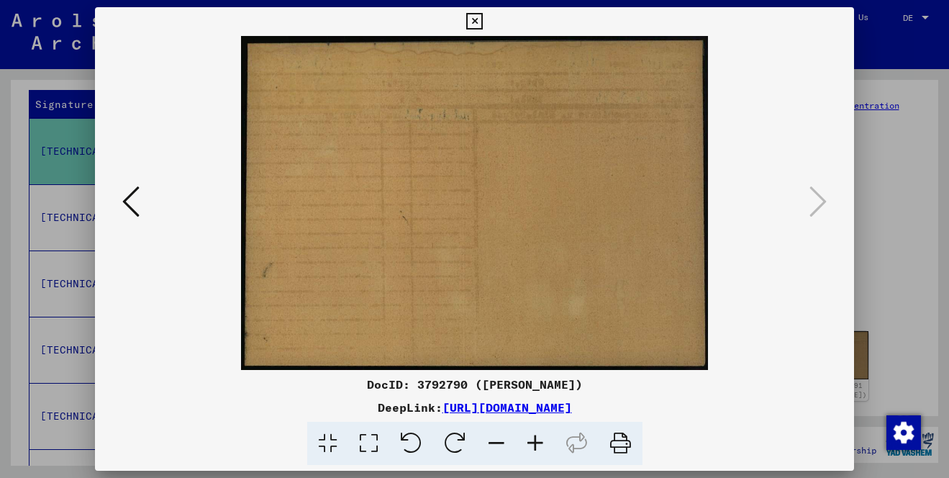
click at [899, 125] on div at bounding box center [474, 239] width 949 height 478
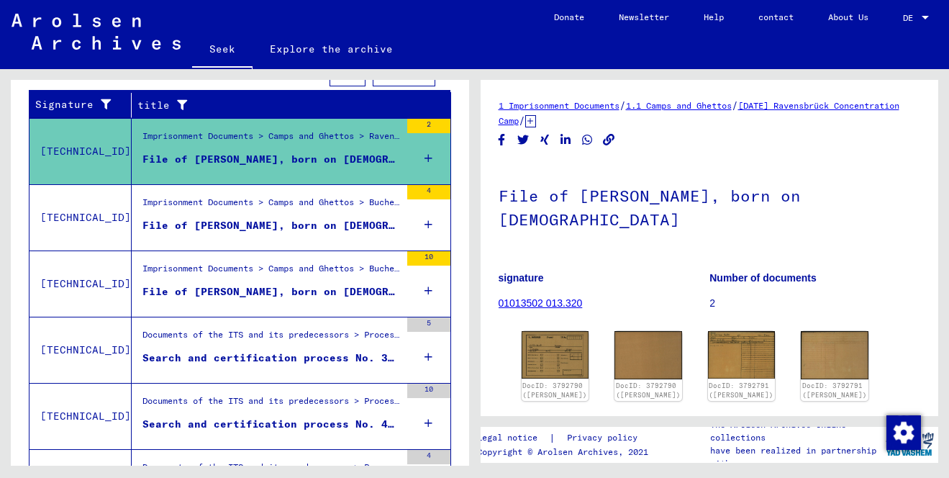
click at [329, 356] on font "Search and certification process No. 381,477 for STROBER, [DEMOGRAPHIC_DATA] bo…" at bounding box center [465, 357] width 647 height 13
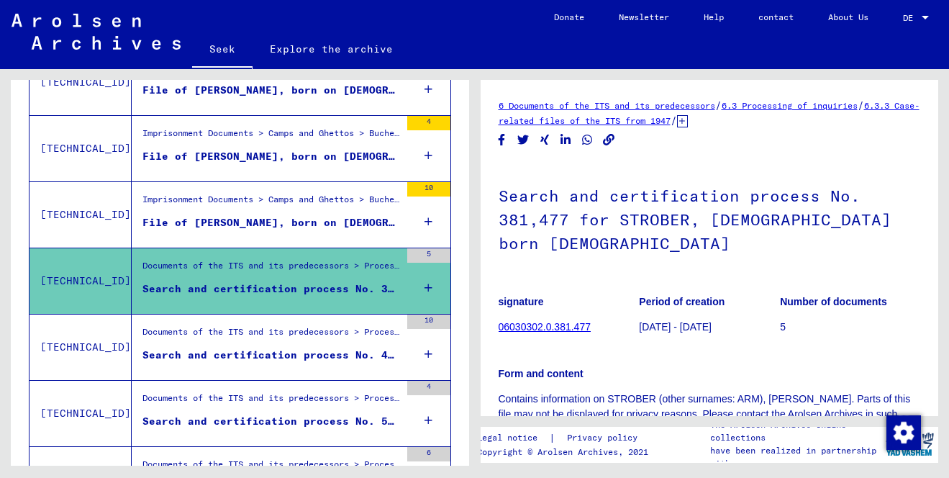
click at [553, 321] on font "06030302.0.381.477" at bounding box center [545, 327] width 92 height 12
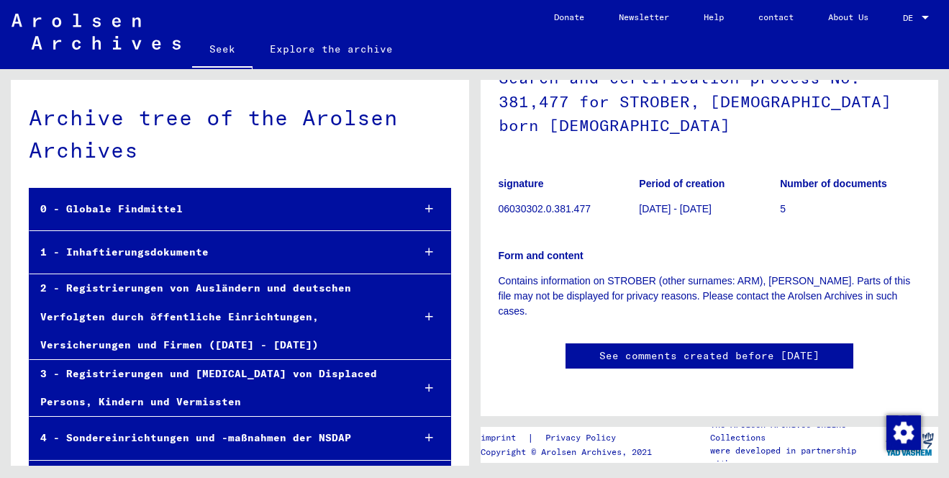
scroll to position [49087, 0]
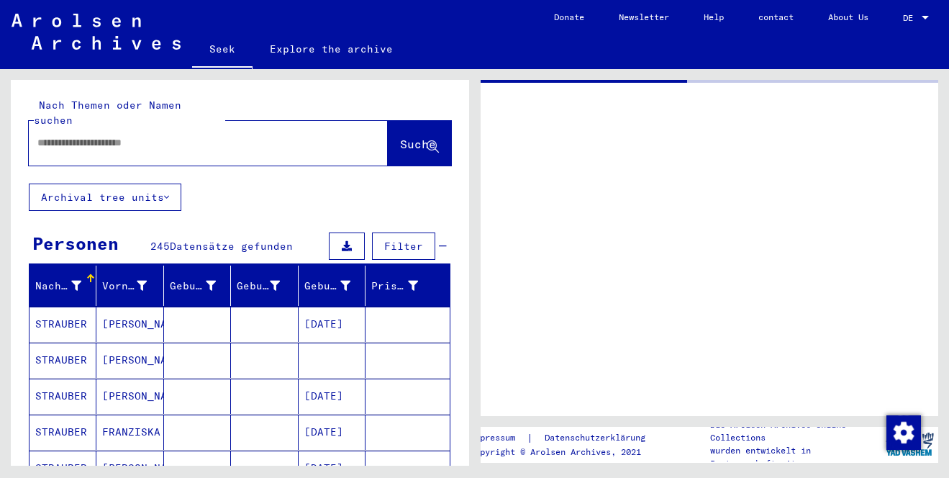
type input "*******"
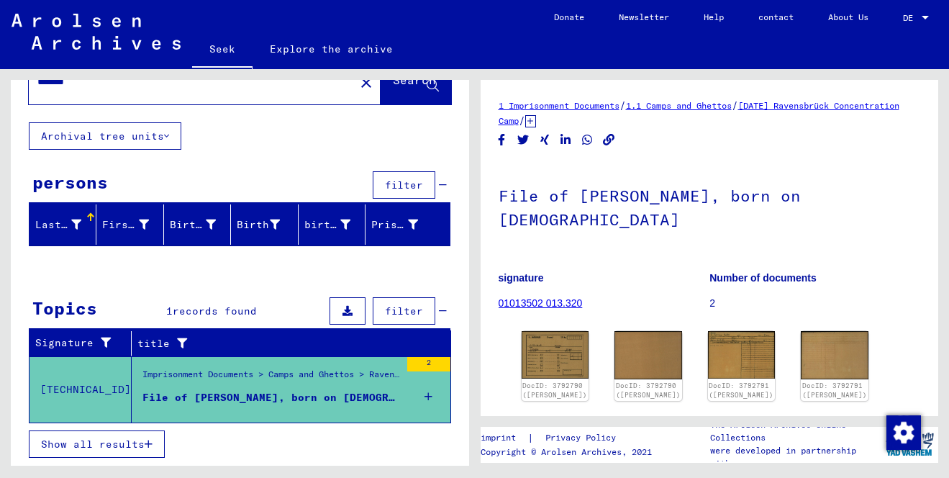
scroll to position [45, 0]
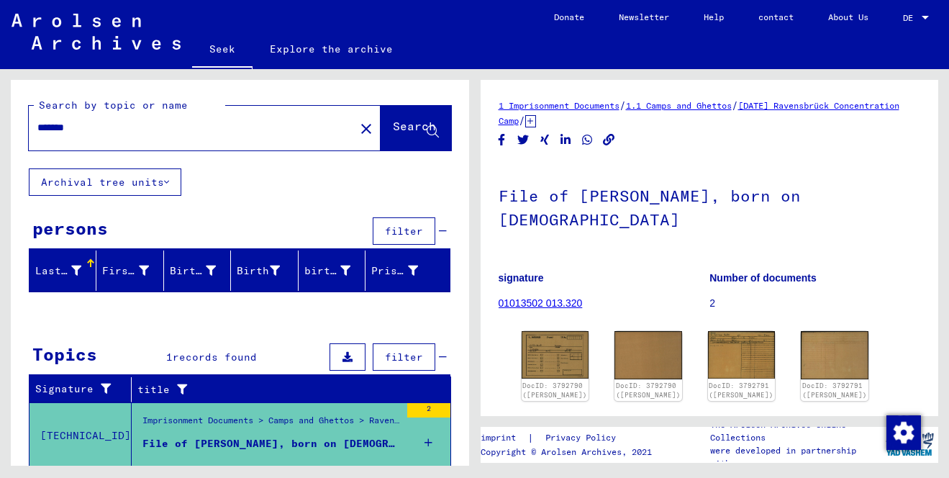
click at [358, 132] on mat-icon "close" at bounding box center [366, 128] width 17 height 17
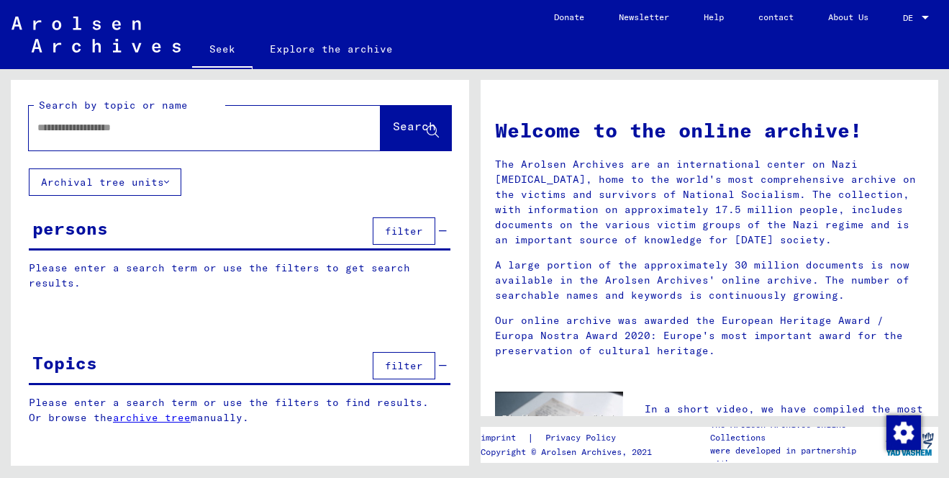
click at [202, 126] on input "text" at bounding box center [187, 127] width 300 height 15
type input "*******"
click at [409, 133] on font "Search" at bounding box center [414, 126] width 43 height 14
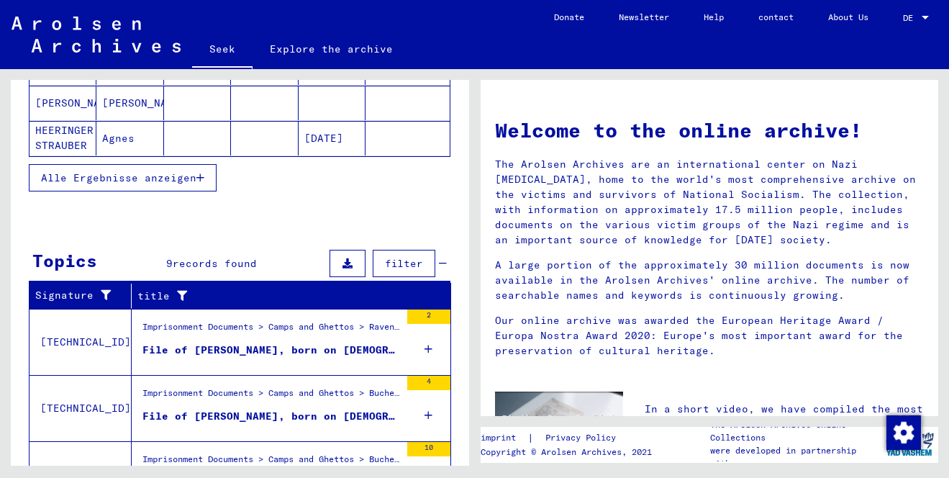
scroll to position [528, 0]
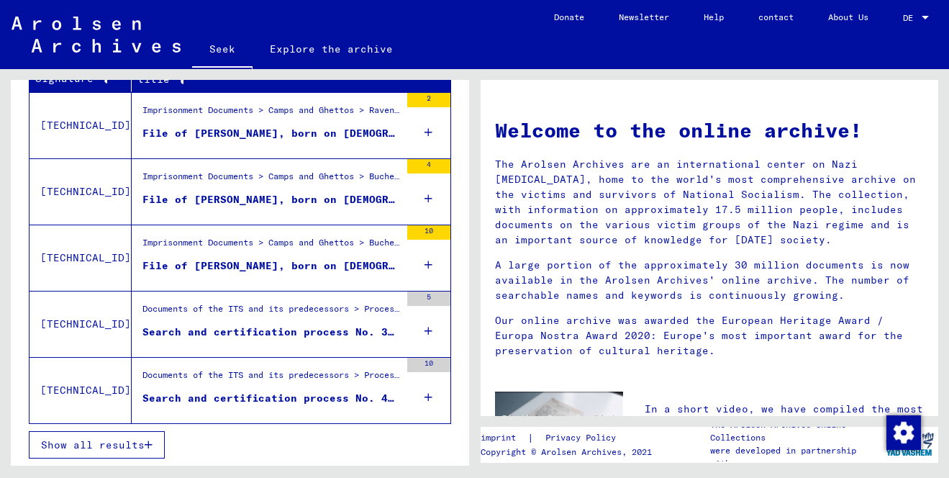
click at [115, 442] on font "Show all results" at bounding box center [93, 444] width 104 height 13
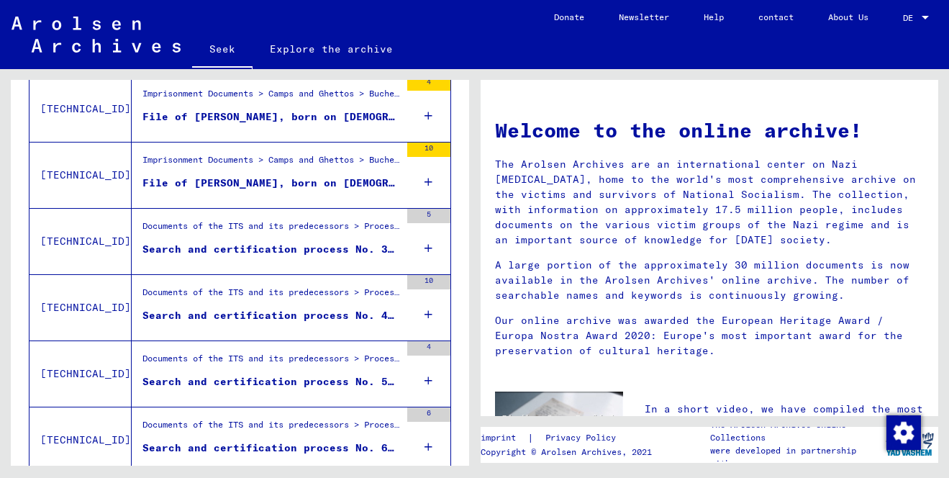
scroll to position [358, 0]
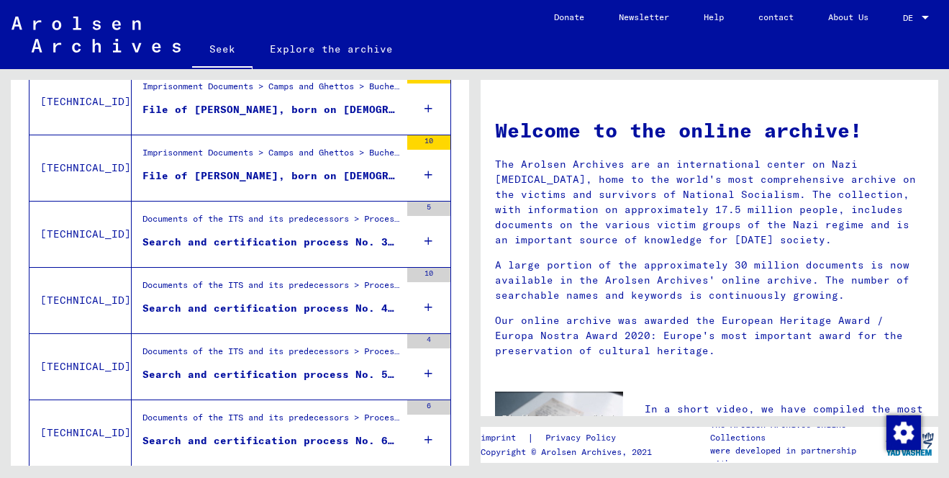
click at [185, 289] on div "Documents of the ITS and its predecessors > Processing of inquiries > Case-rela…" at bounding box center [271, 288] width 258 height 20
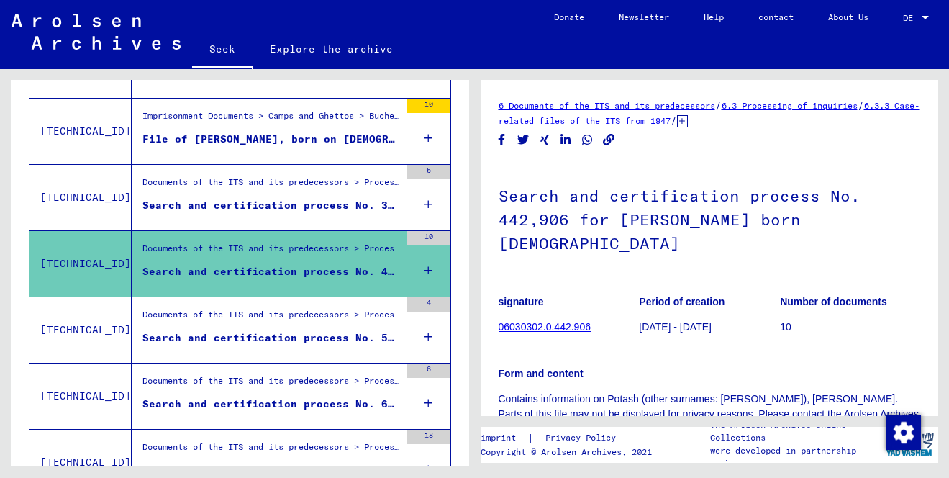
scroll to position [399, 0]
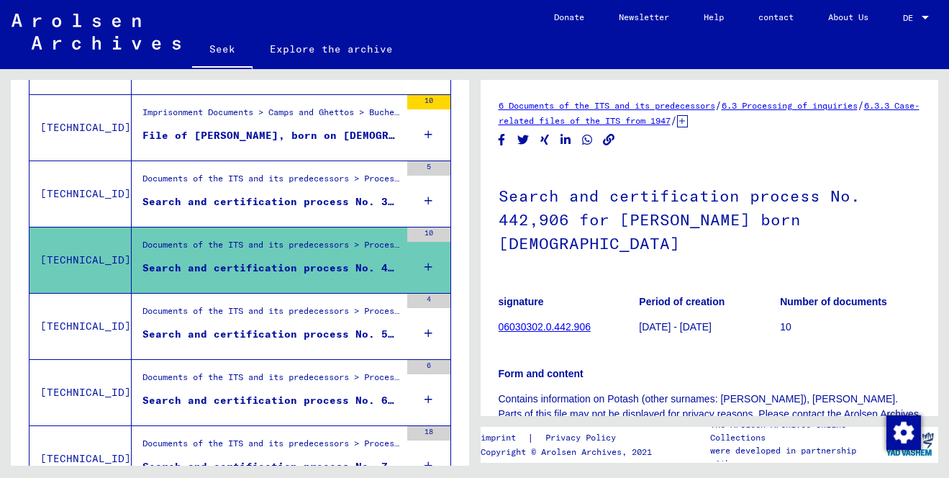
click at [192, 325] on figure "Documents of the ITS and its predecessors > Processing of inquiries > Case-rela…" at bounding box center [271, 315] width 258 height 22
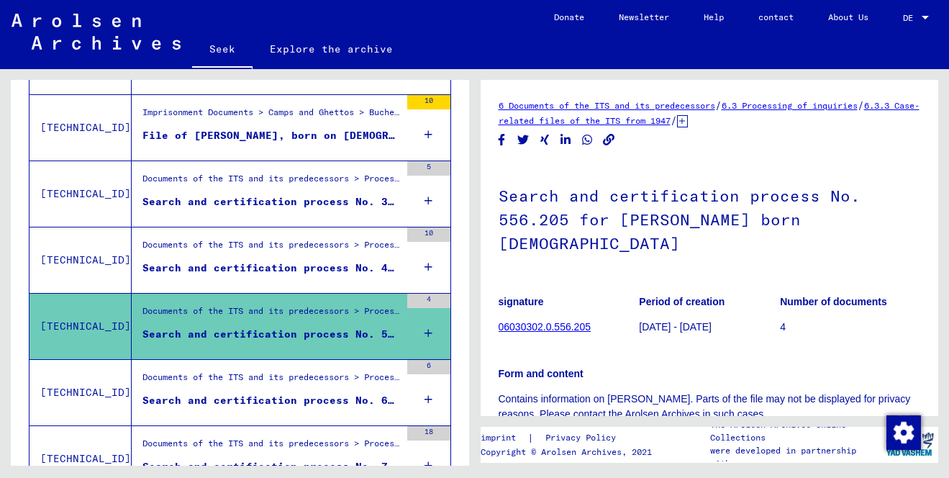
click at [435, 330] on div "4" at bounding box center [428, 326] width 43 height 65
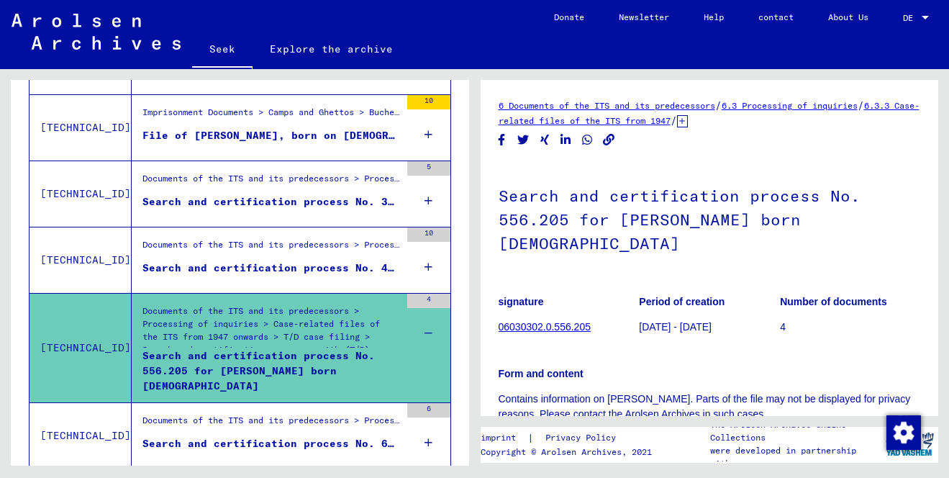
click at [435, 330] on div "4" at bounding box center [428, 326] width 43 height 65
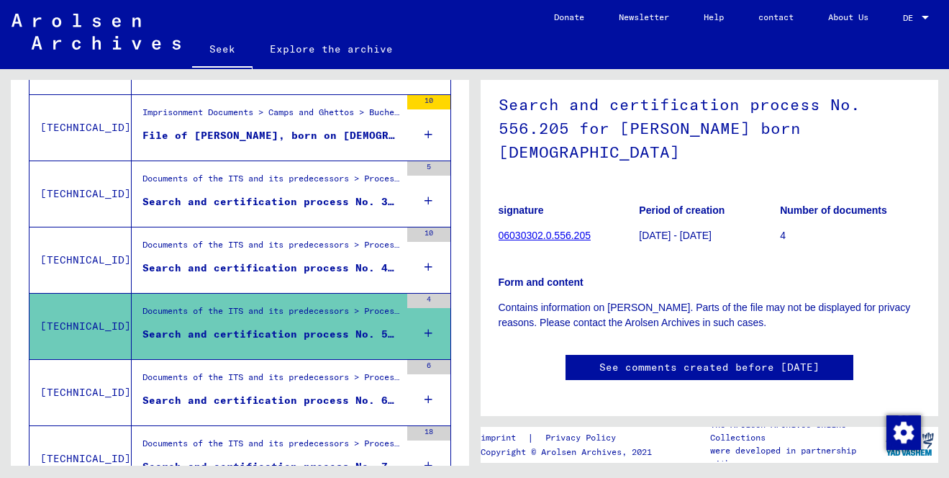
scroll to position [102, 0]
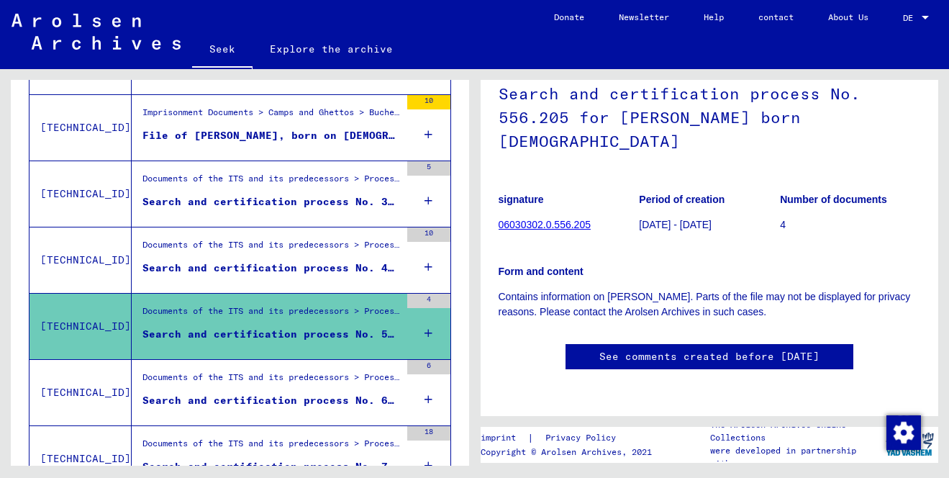
click at [429, 331] on icon at bounding box center [428, 333] width 8 height 50
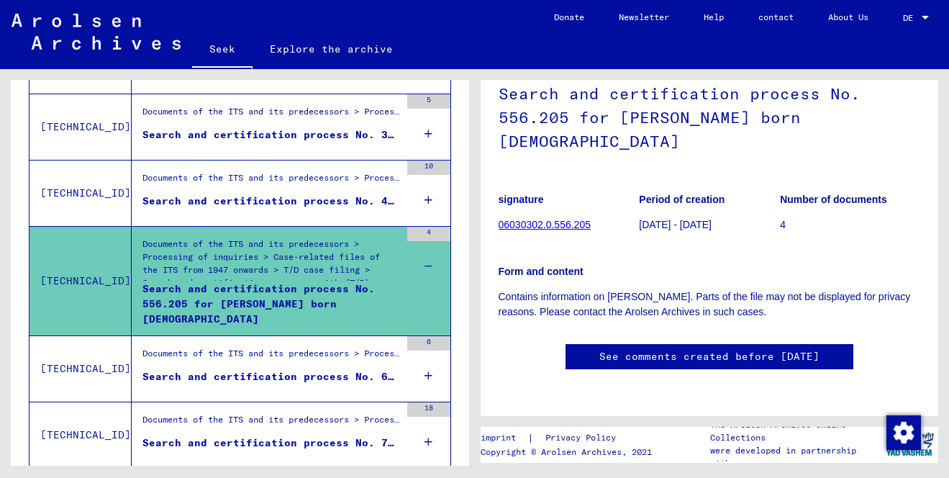
scroll to position [463, 0]
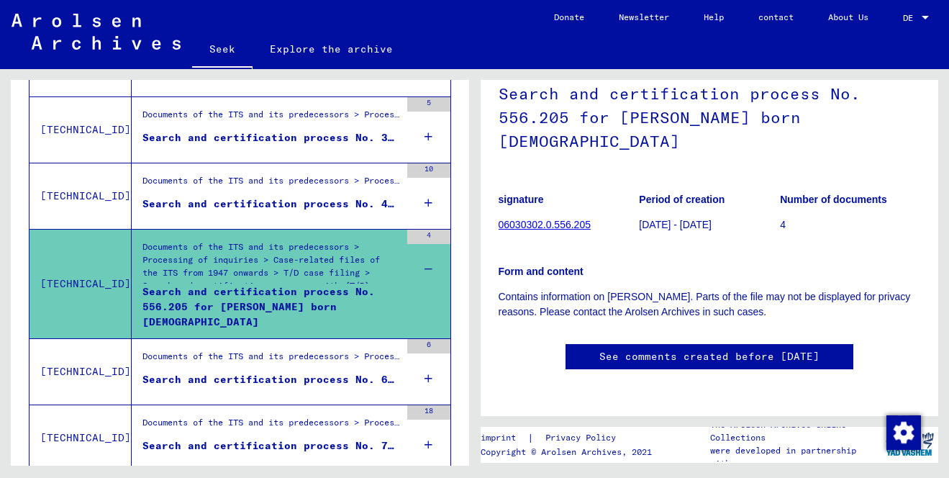
click at [427, 377] on icon at bounding box center [428, 378] width 8 height 50
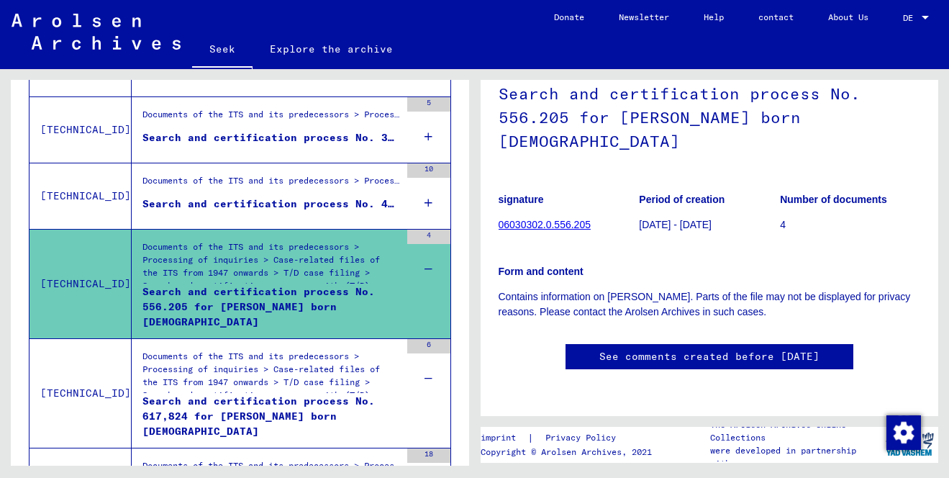
click at [258, 417] on font "Search and certification process No. 617,824 for [PERSON_NAME] born [DEMOGRAPHI…" at bounding box center [258, 415] width 232 height 43
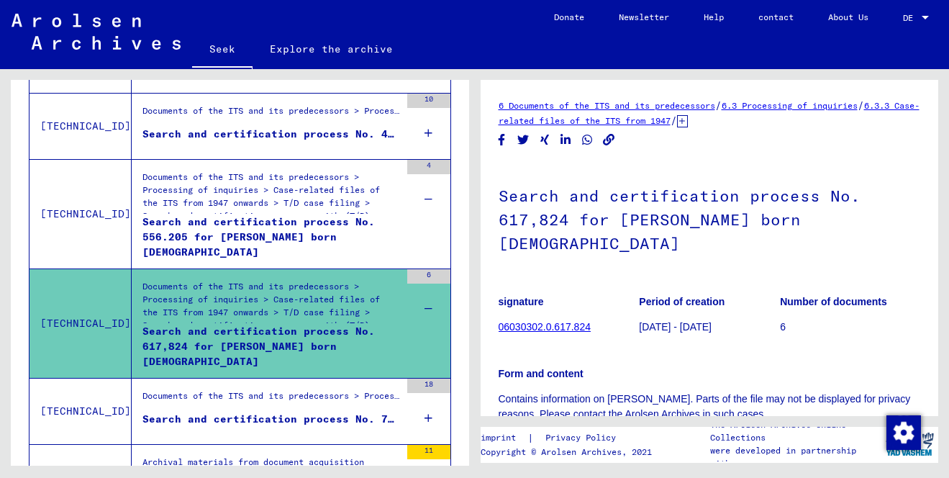
scroll to position [567, 0]
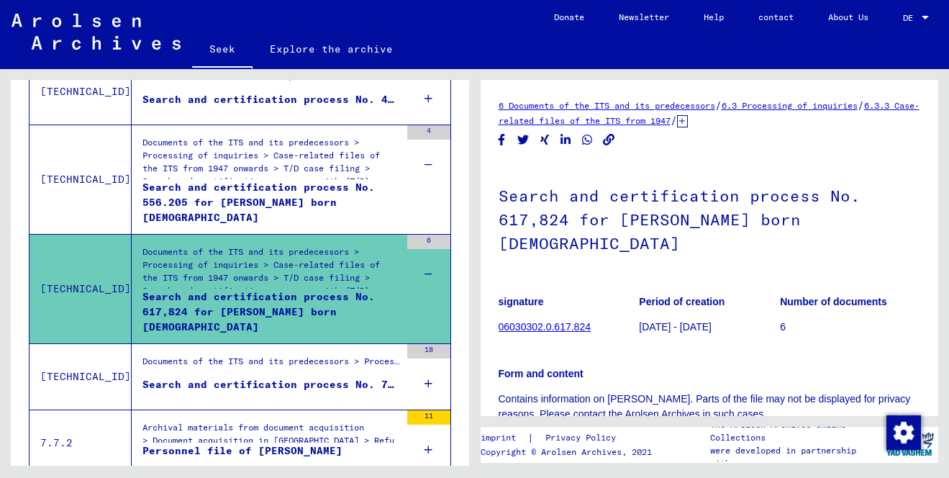
click at [434, 384] on div "18" at bounding box center [428, 376] width 43 height 65
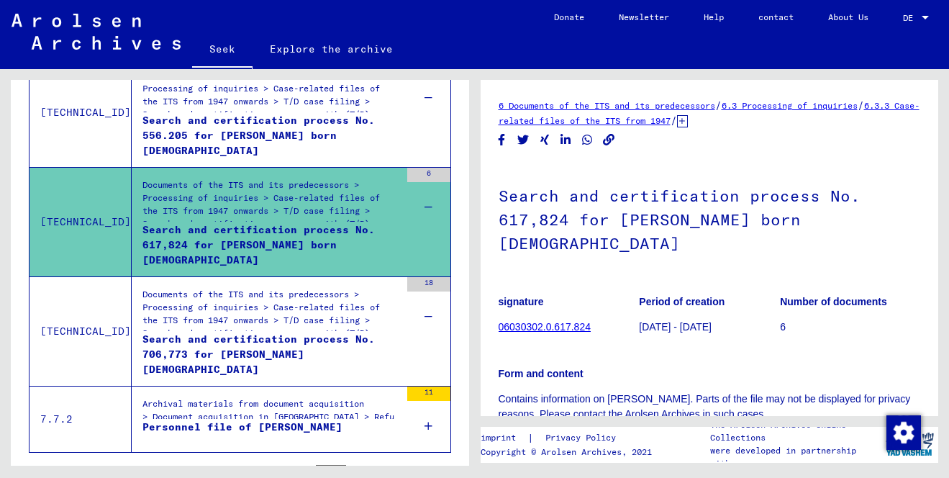
scroll to position [642, 0]
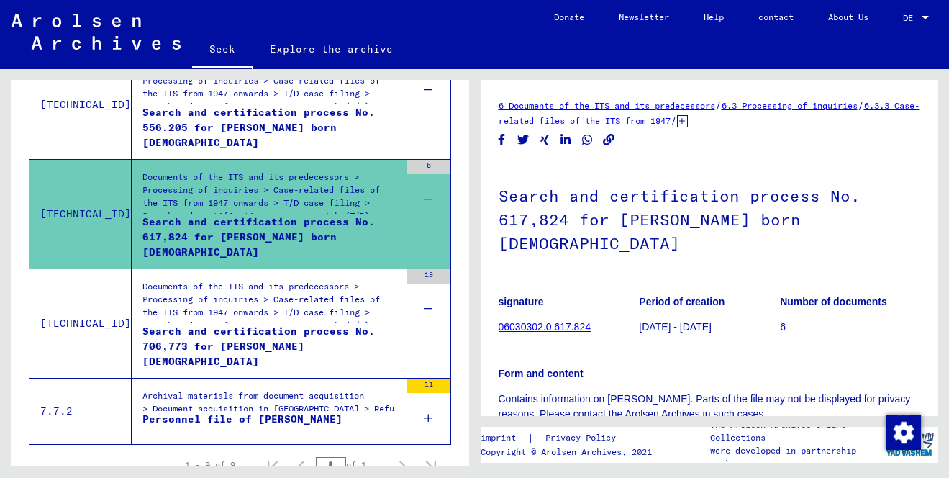
click at [309, 345] on font "Search and certification process No. 706,773 for [PERSON_NAME] [DEMOGRAPHIC_DAT…" at bounding box center [258, 345] width 232 height 43
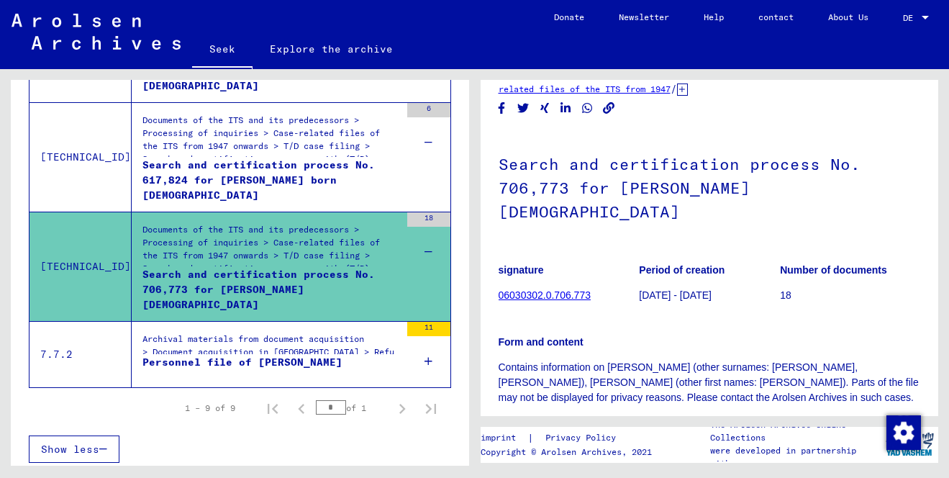
scroll to position [35, 0]
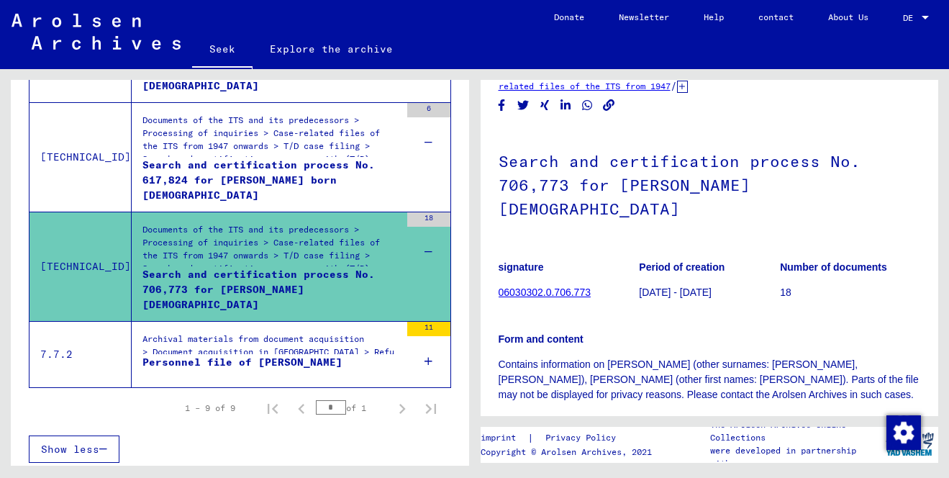
click at [434, 363] on div "11" at bounding box center [428, 354] width 43 height 65
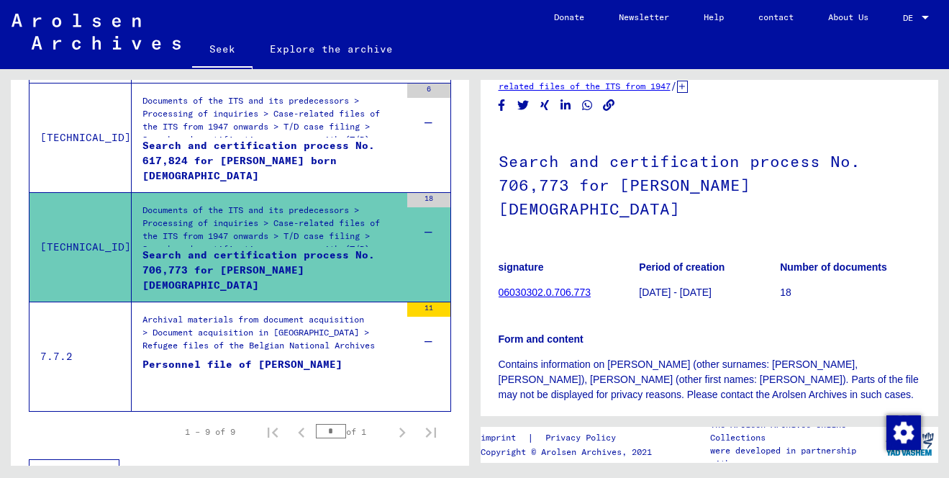
scroll to position [736, 0]
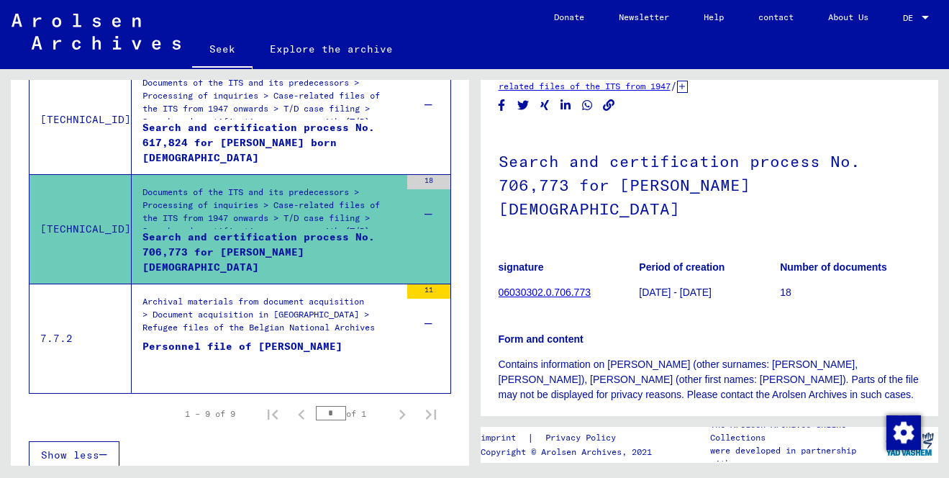
click at [267, 347] on font "Personnel file of [PERSON_NAME]" at bounding box center [242, 346] width 200 height 13
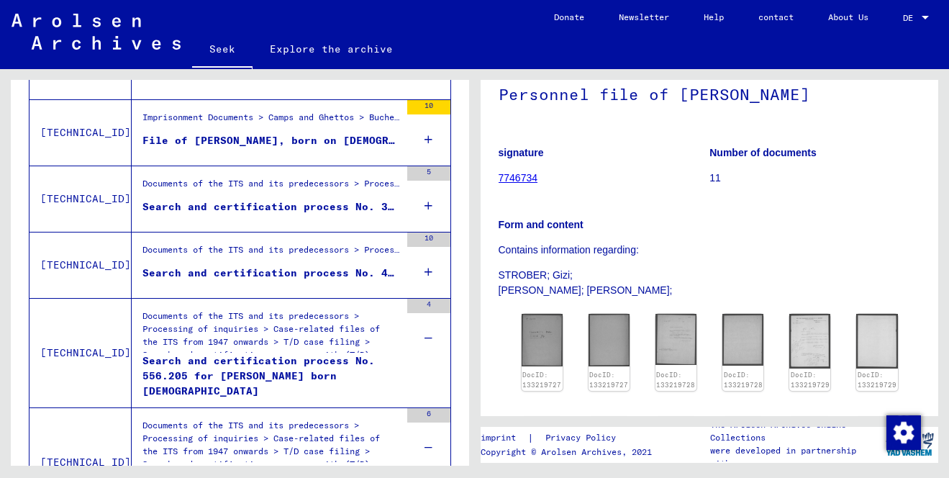
scroll to position [512, 0]
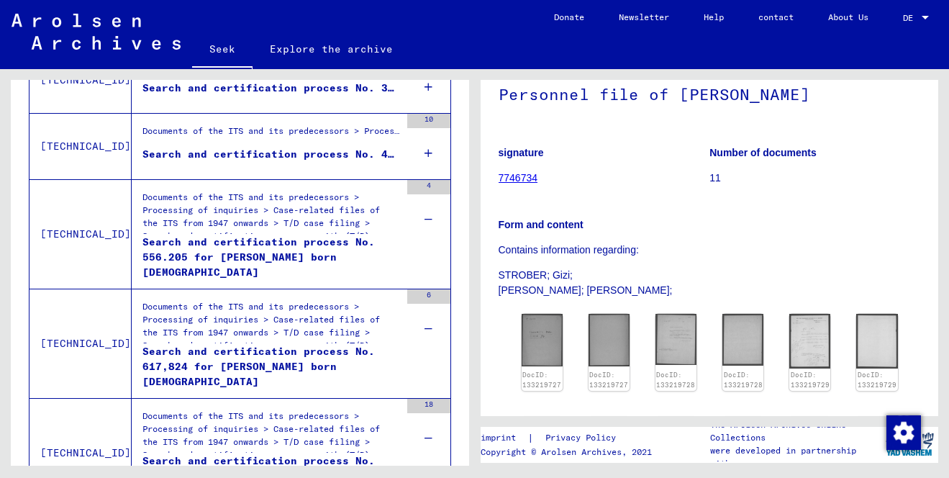
click at [299, 258] on font "Search and certification process No. 556.205 for [PERSON_NAME] born [DEMOGRAPHI…" at bounding box center [258, 256] width 232 height 43
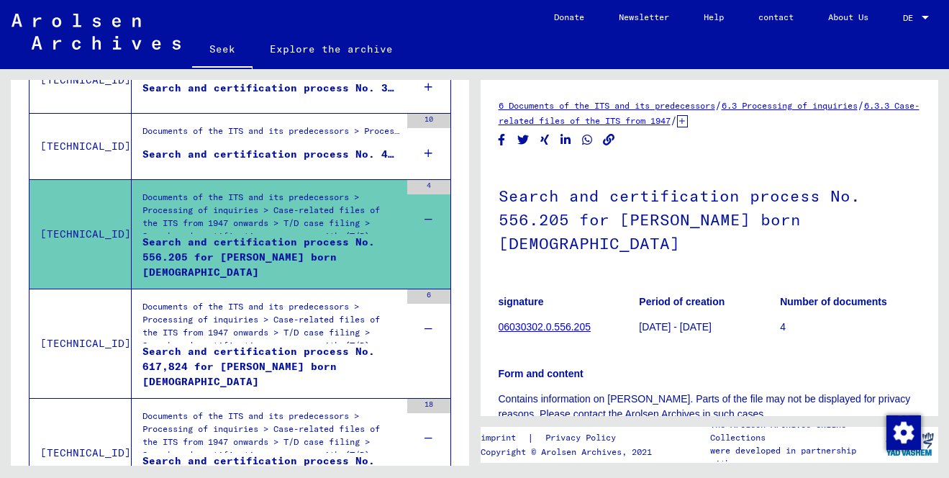
click at [247, 363] on font "Search and certification process No. 617,824 for [PERSON_NAME] born [DEMOGRAPHI…" at bounding box center [258, 366] width 232 height 43
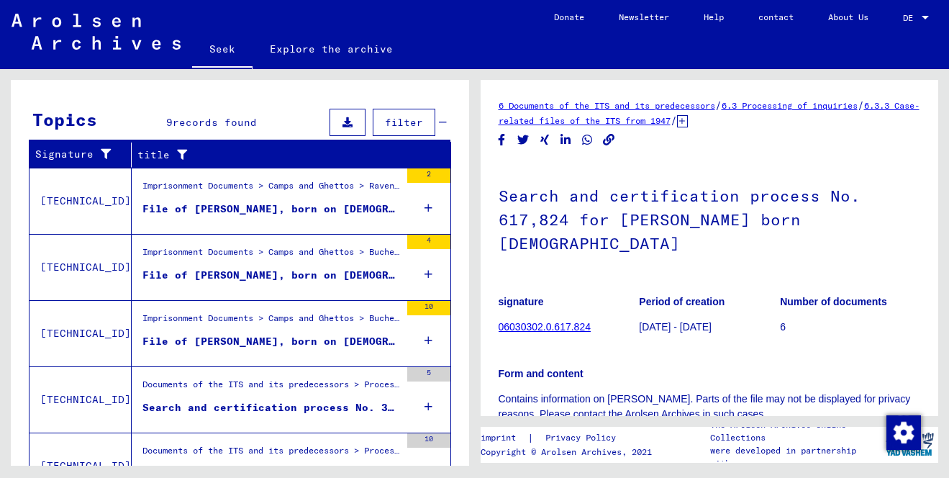
scroll to position [182, 0]
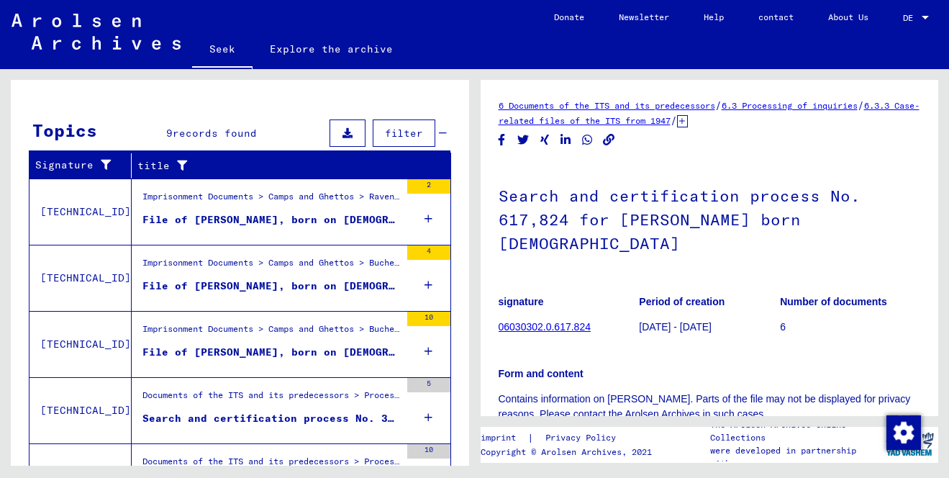
click at [265, 224] on font "File of [PERSON_NAME], born on [DEMOGRAPHIC_DATA]" at bounding box center [300, 219] width 317 height 13
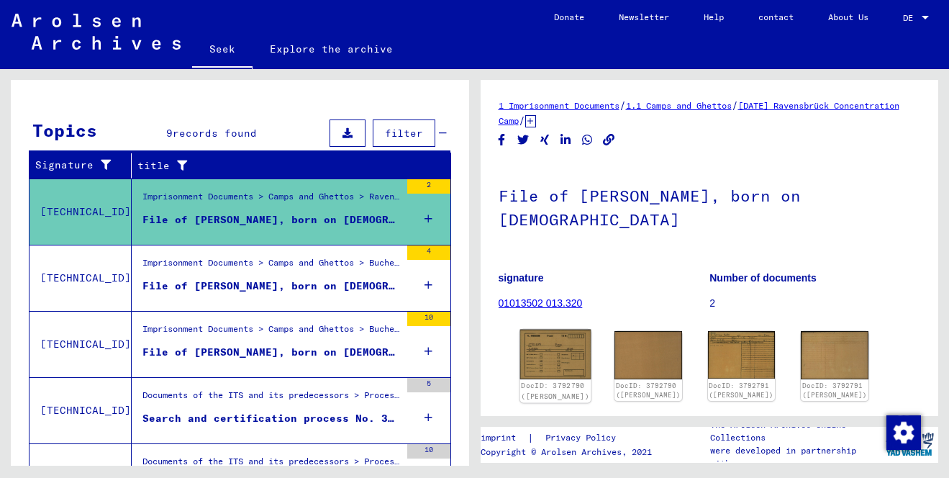
click at [537, 330] on img at bounding box center [554, 355] width 71 height 50
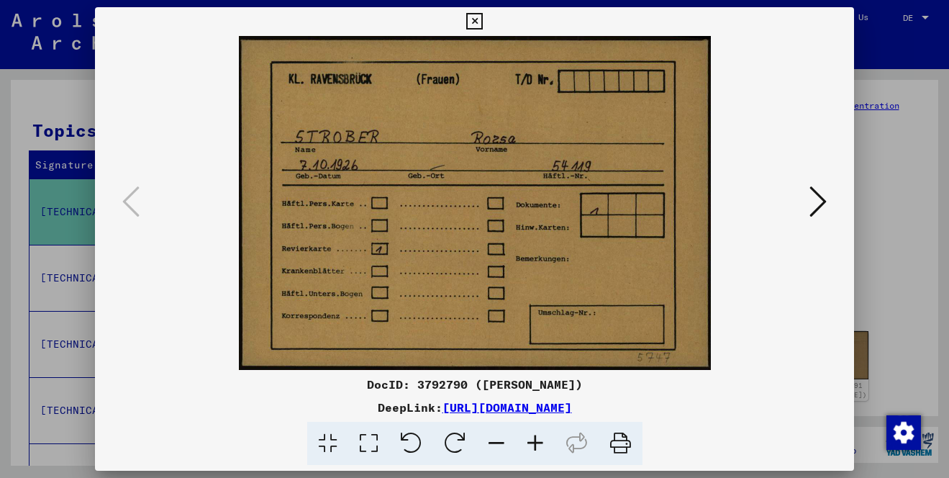
click at [816, 212] on icon at bounding box center [817, 201] width 17 height 35
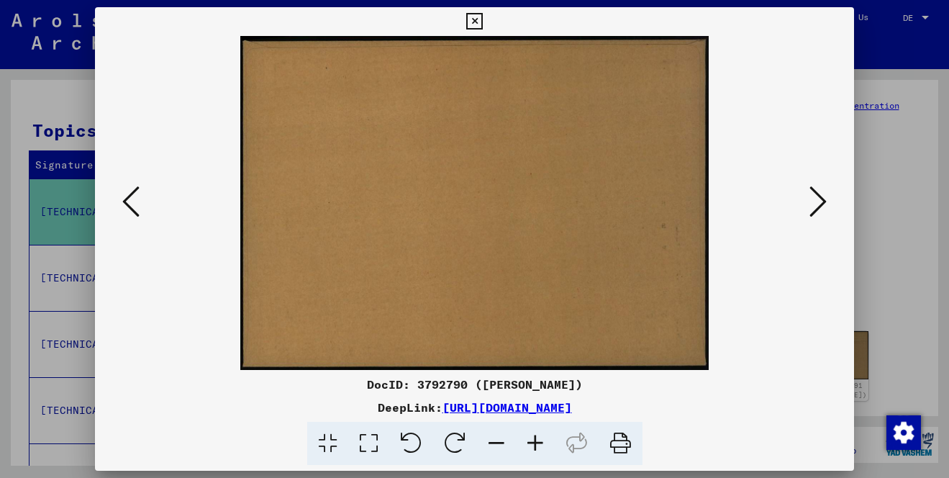
click at [817, 212] on icon at bounding box center [817, 201] width 17 height 35
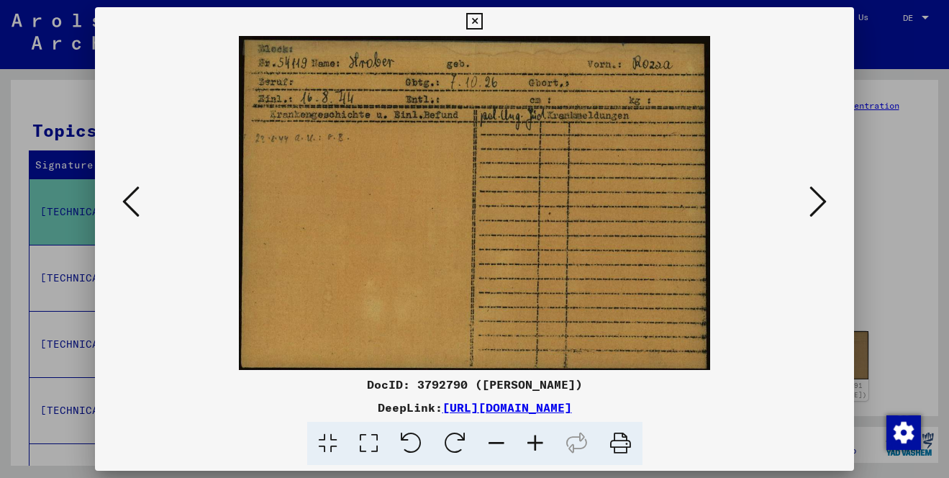
click at [817, 212] on icon at bounding box center [817, 201] width 17 height 35
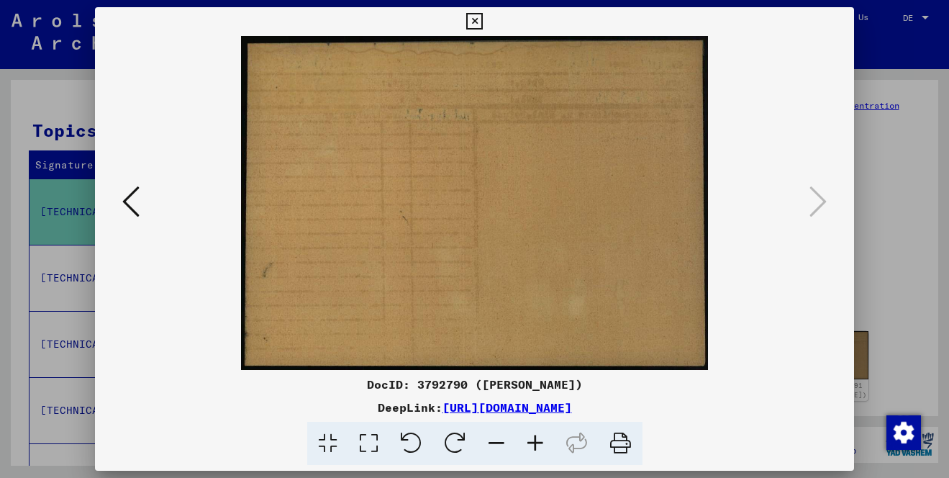
click at [873, 176] on div at bounding box center [474, 239] width 949 height 478
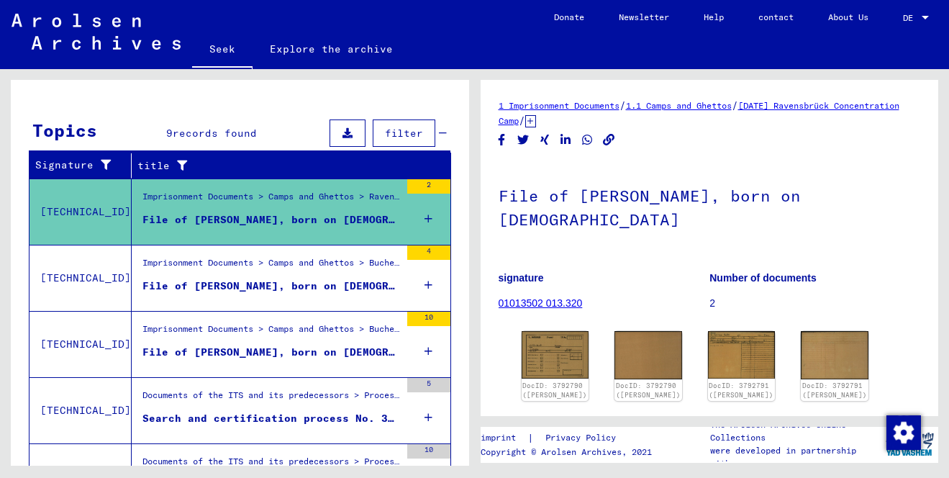
click at [247, 278] on div "File of [PERSON_NAME], born on [DEMOGRAPHIC_DATA]" at bounding box center [271, 285] width 258 height 15
